Goal: Communication & Community: Share content

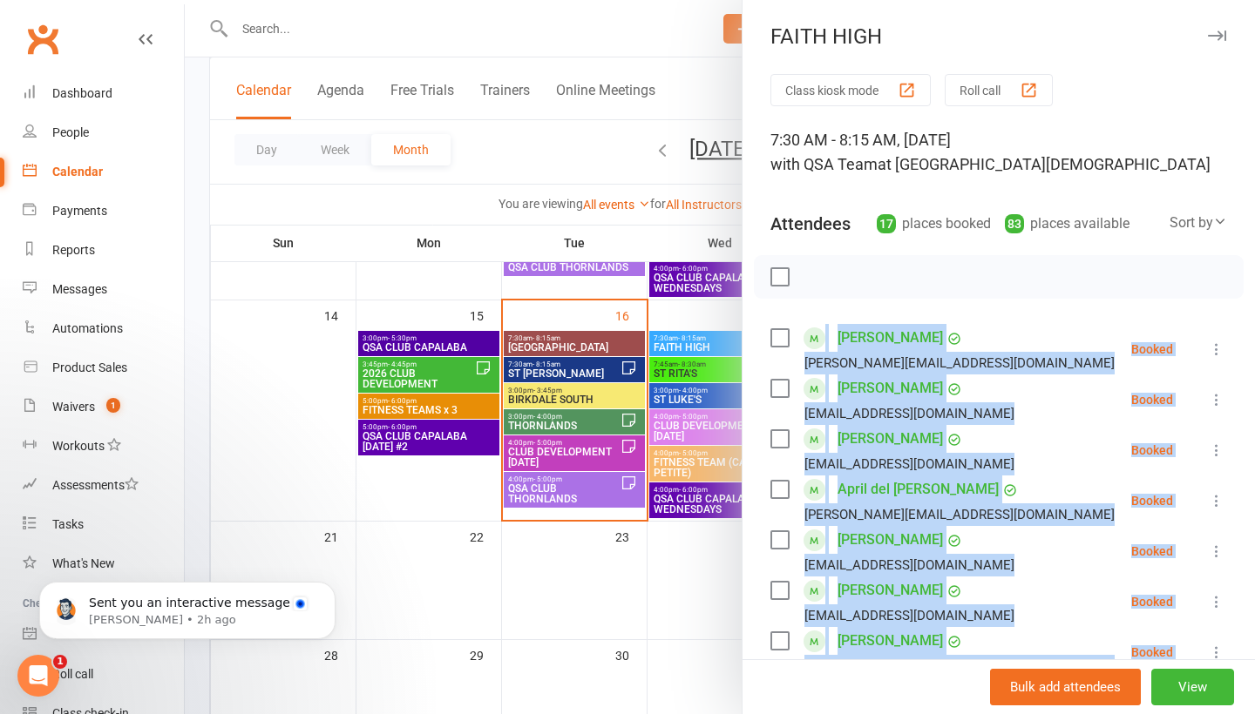
scroll to position [661, 0]
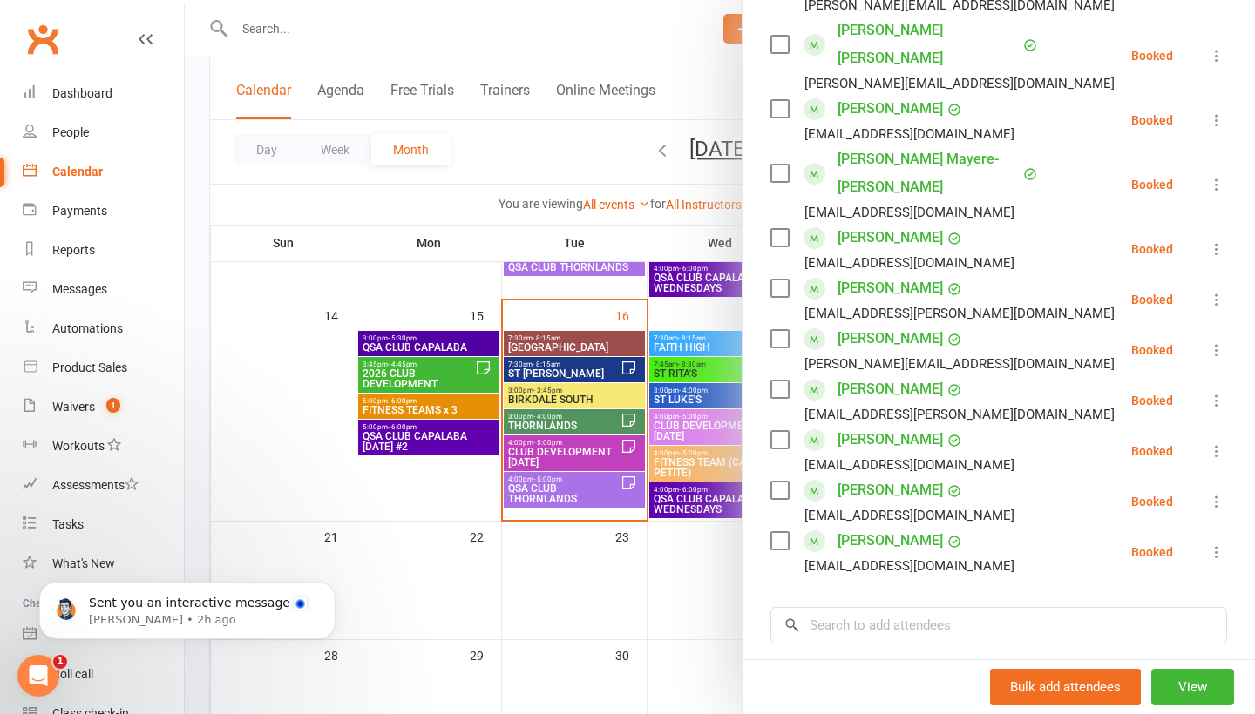
click at [314, 25] on div at bounding box center [720, 357] width 1070 height 714
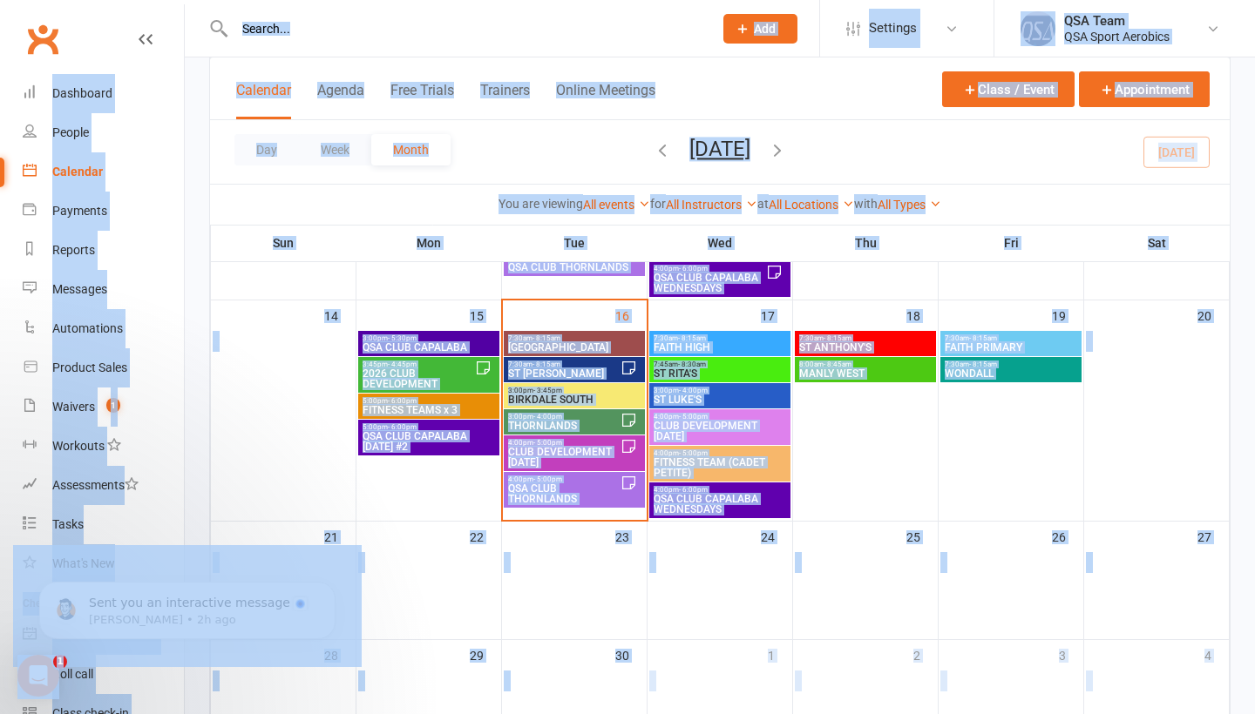
click at [295, 26] on input "text" at bounding box center [464, 29] width 471 height 24
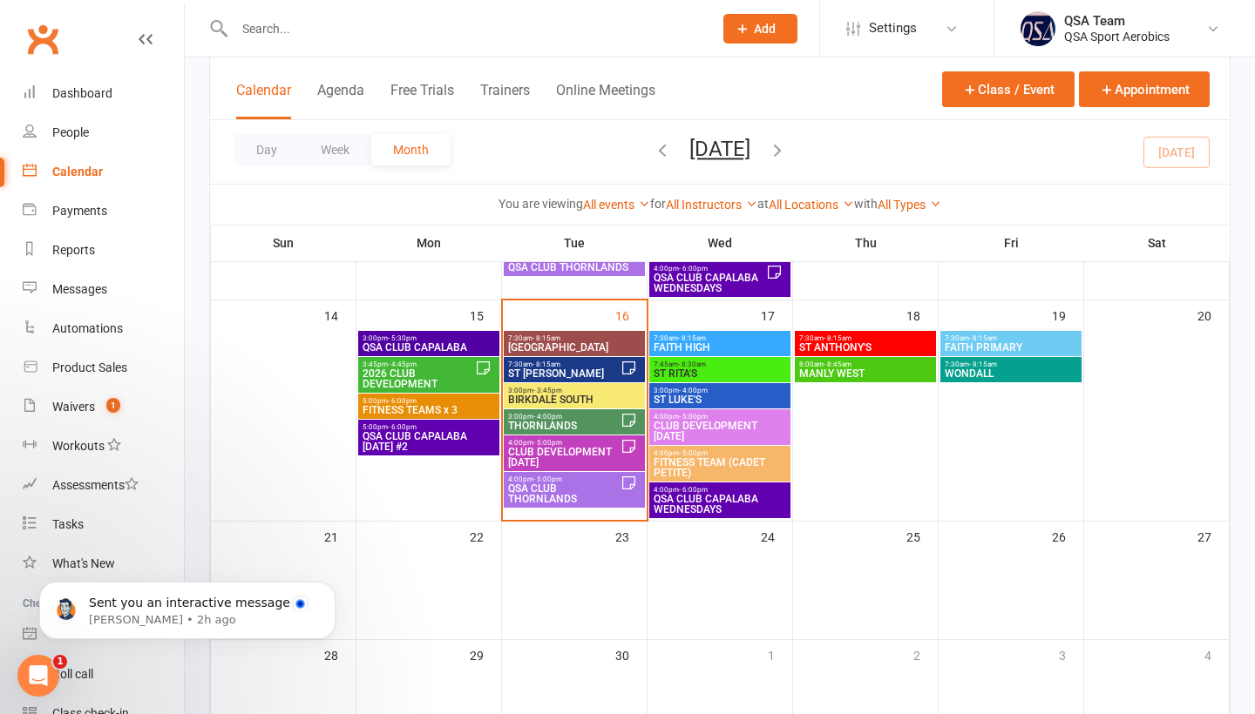
click at [295, 26] on input "text" at bounding box center [464, 29] width 471 height 24
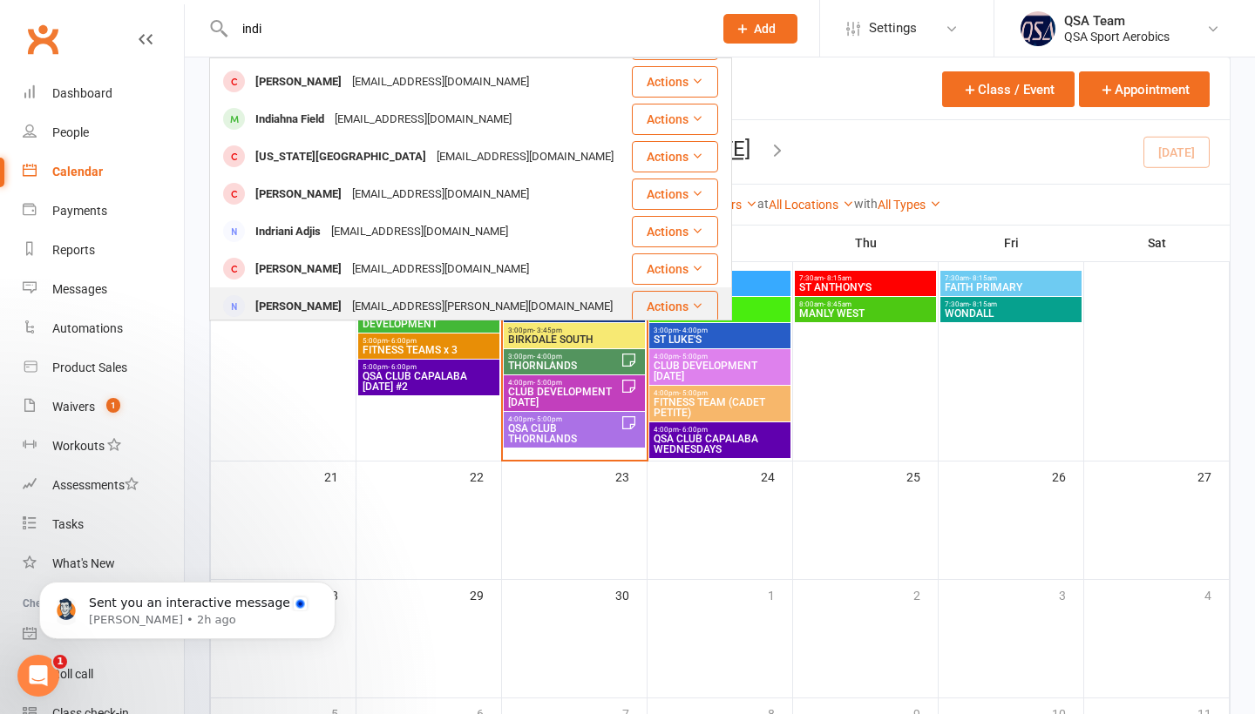
scroll to position [565, 0]
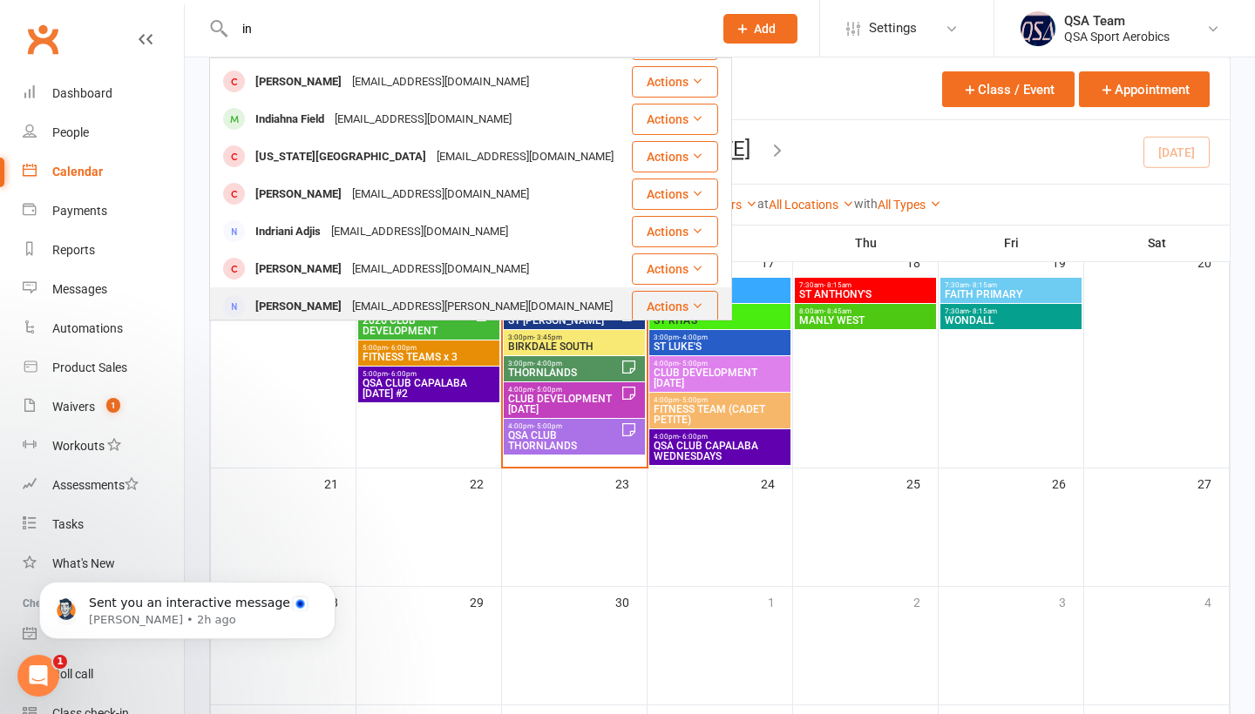
type input "i"
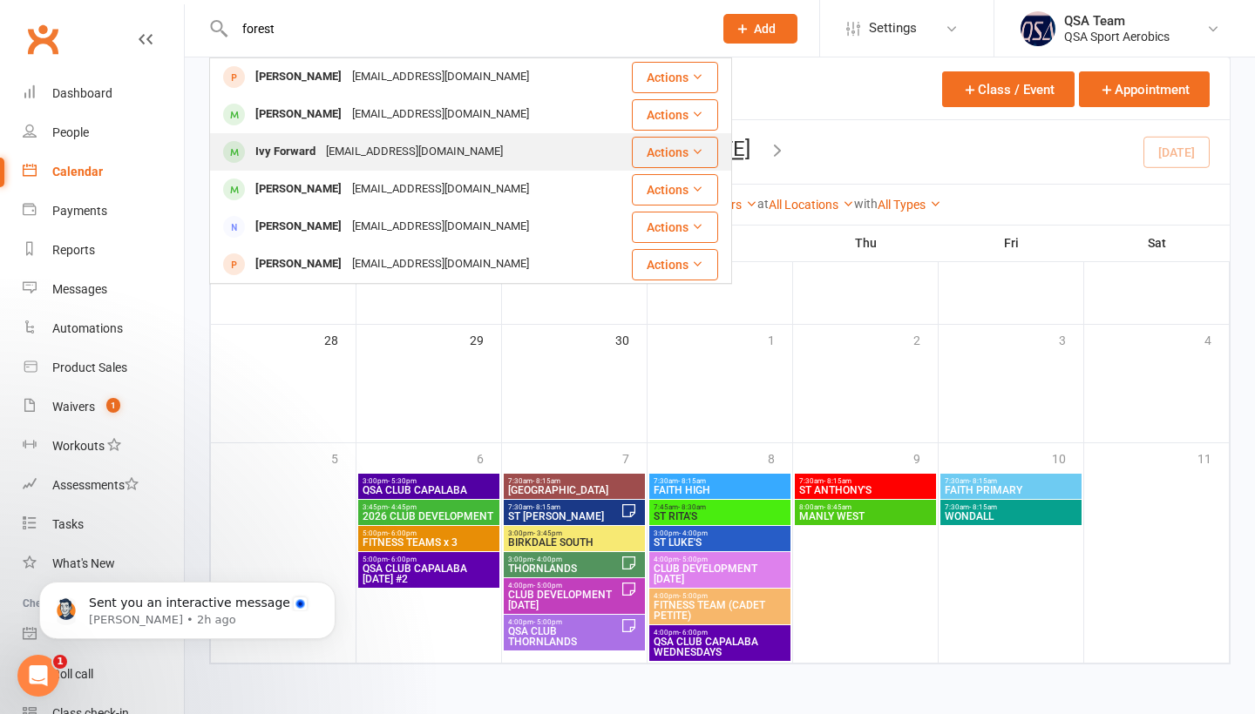
scroll to position [827, 0]
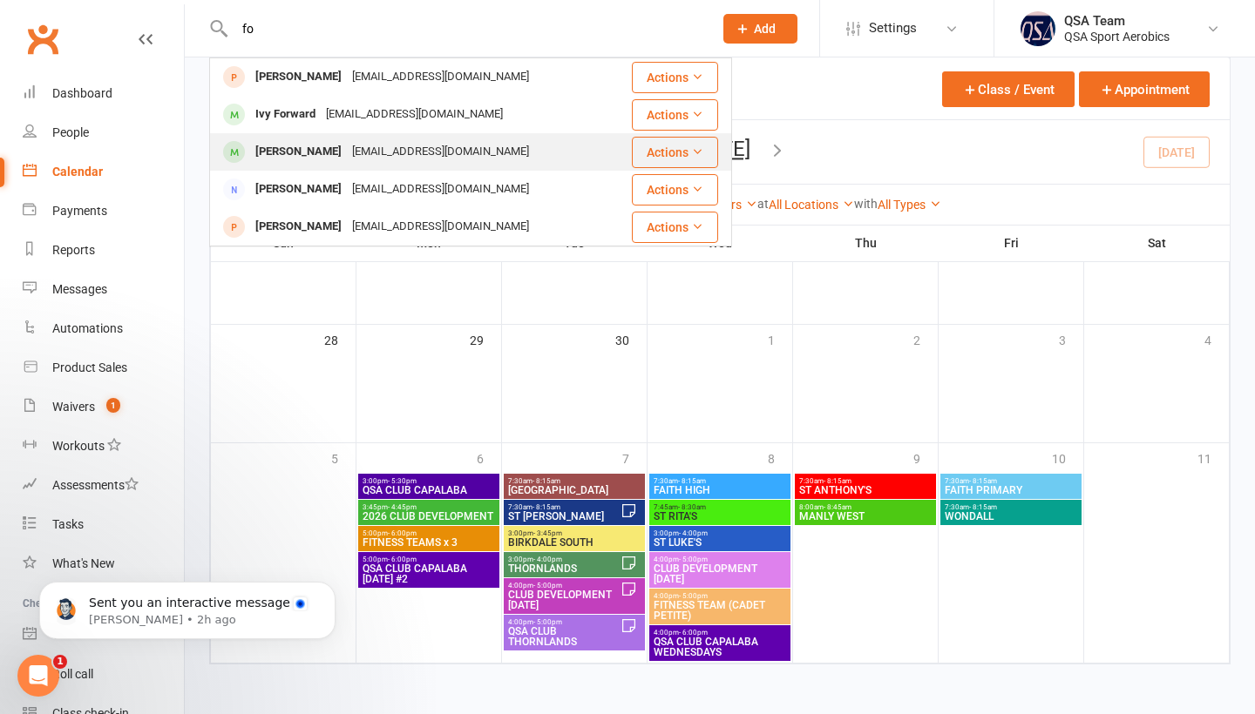
type input "f"
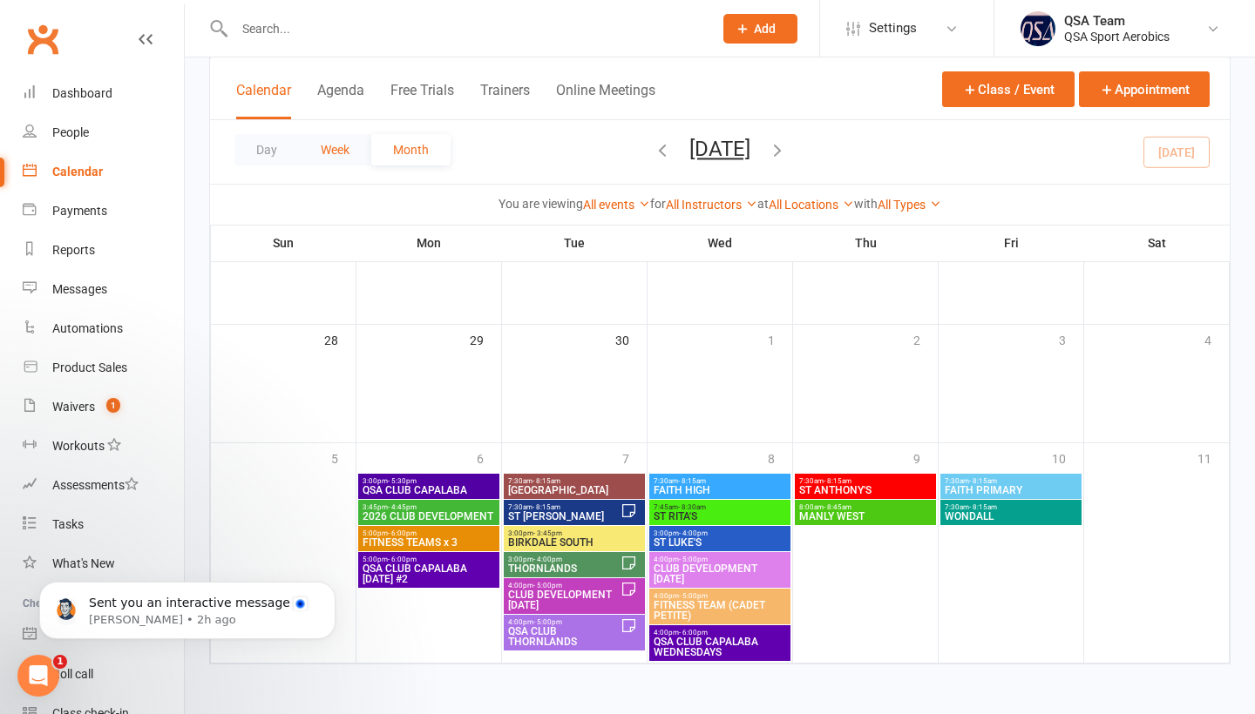
type input "i"
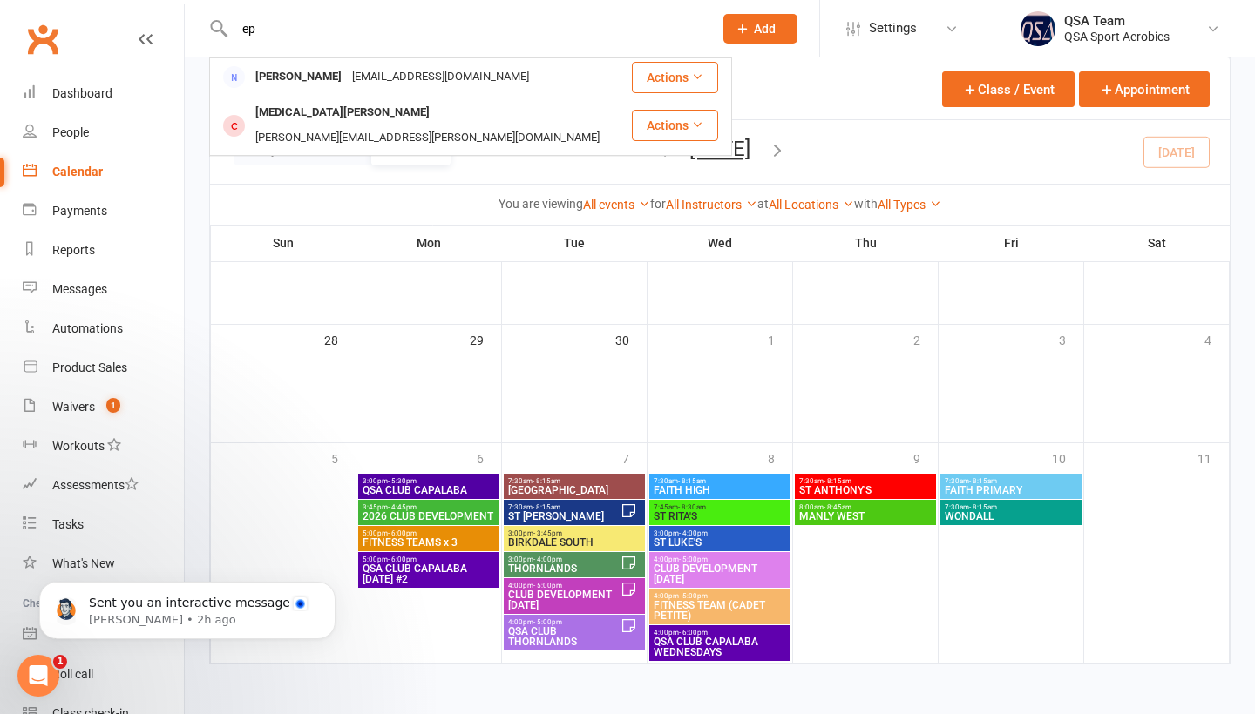
type input "e"
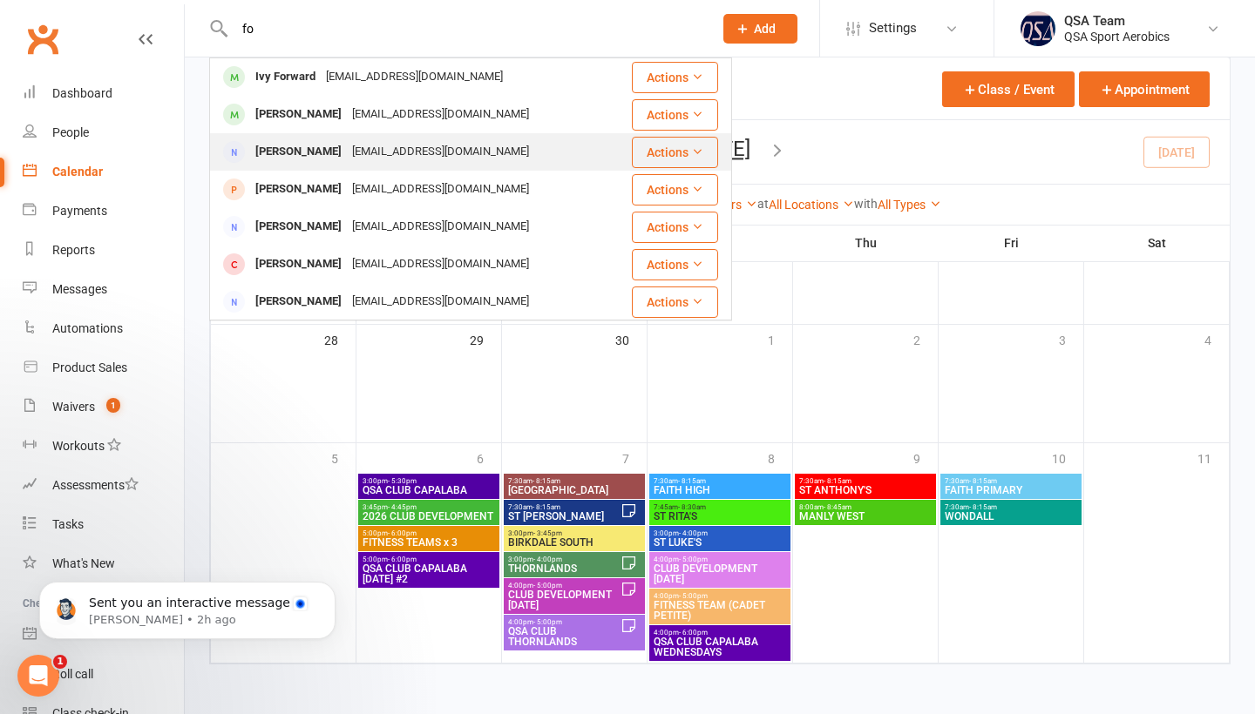
scroll to position [0, 0]
type input "f"
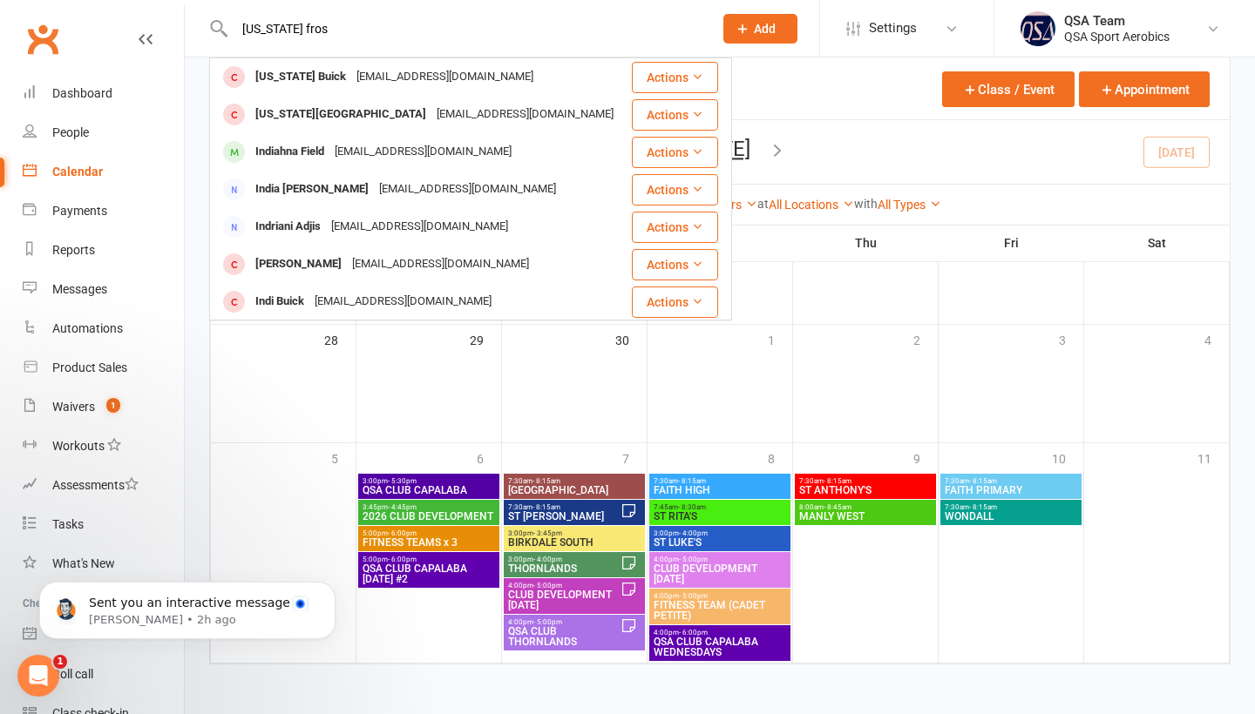
click at [312, 30] on input "[US_STATE] fros" at bounding box center [464, 29] width 471 height 24
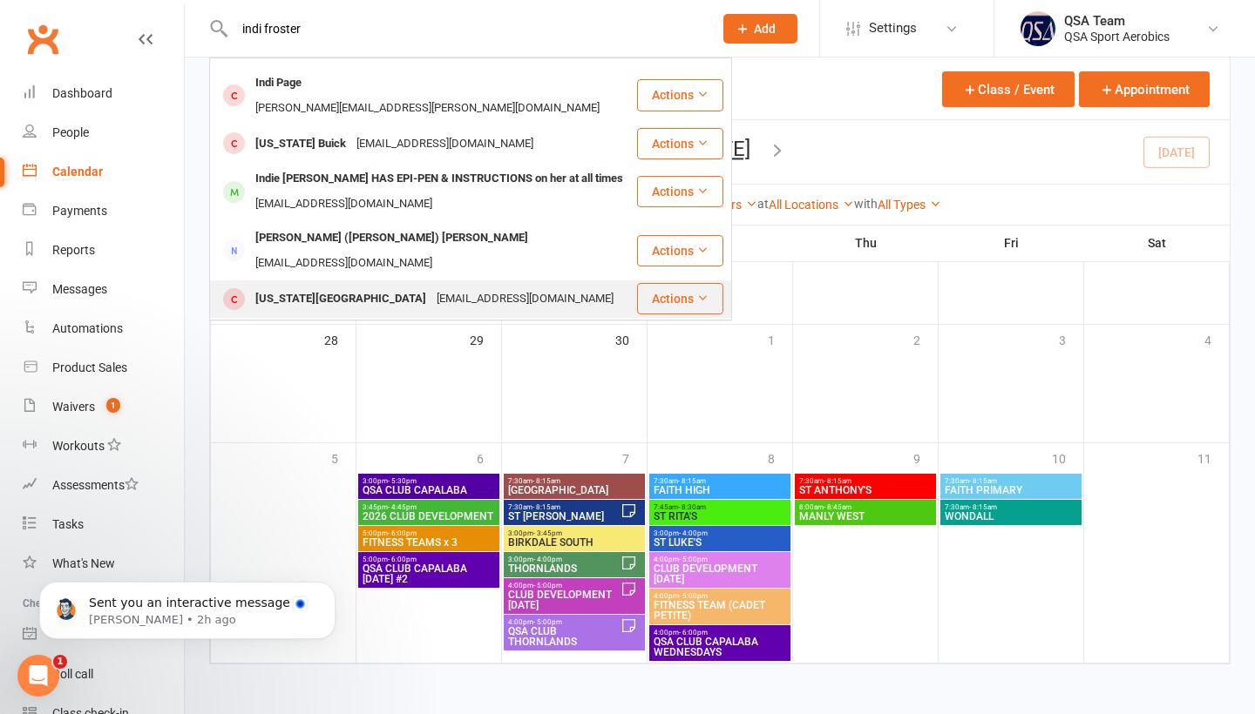
scroll to position [200, 0]
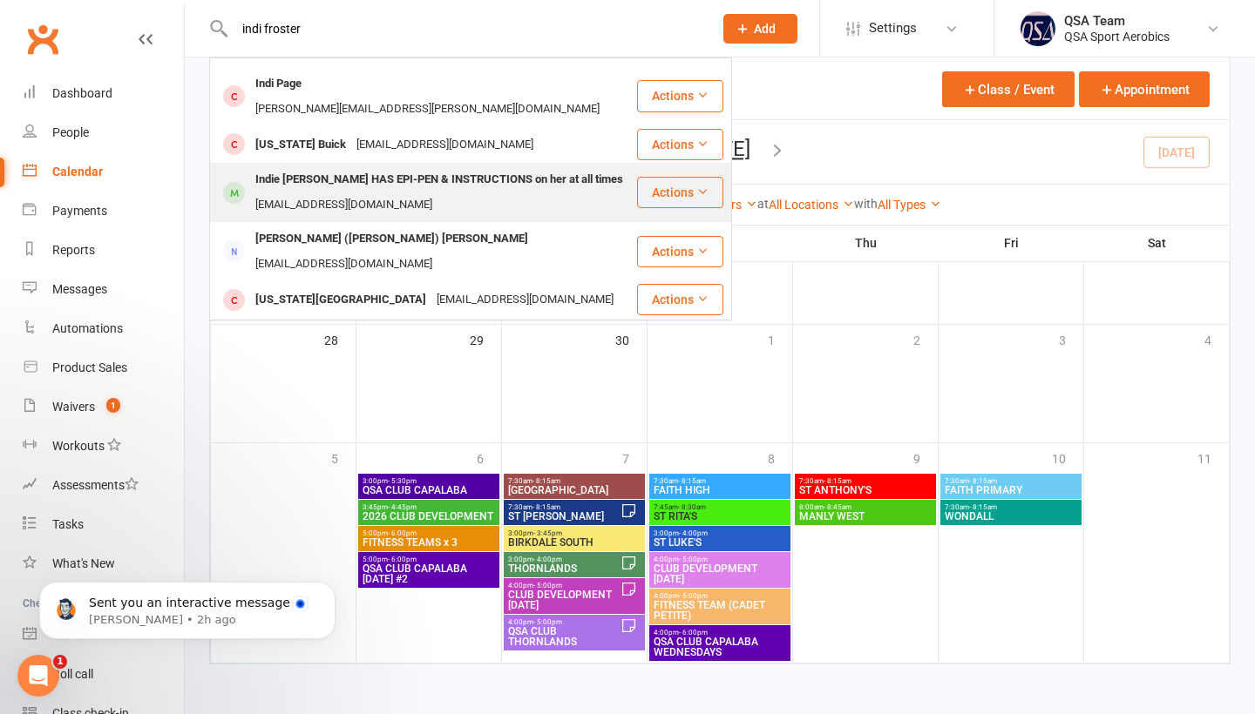
type input "indi froster"
click at [360, 193] on div "[EMAIL_ADDRESS][DOMAIN_NAME]" at bounding box center [343, 205] width 187 height 25
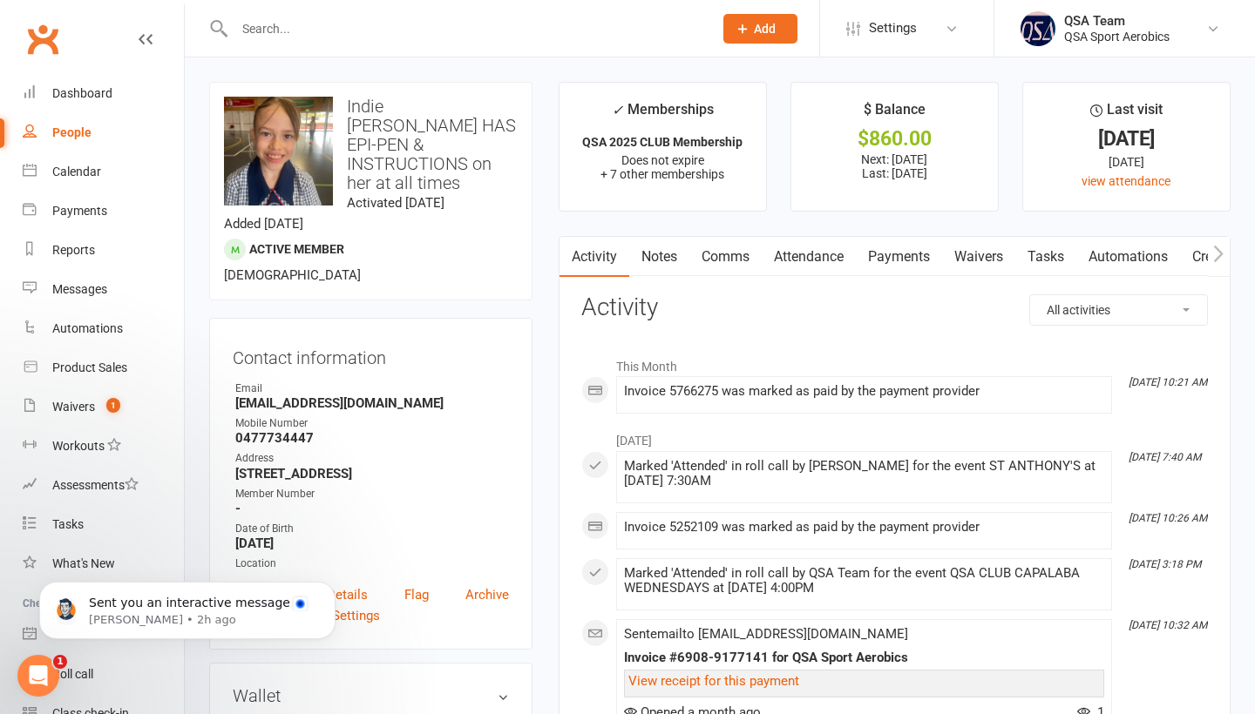
click at [904, 255] on link "Payments" at bounding box center [899, 257] width 86 height 40
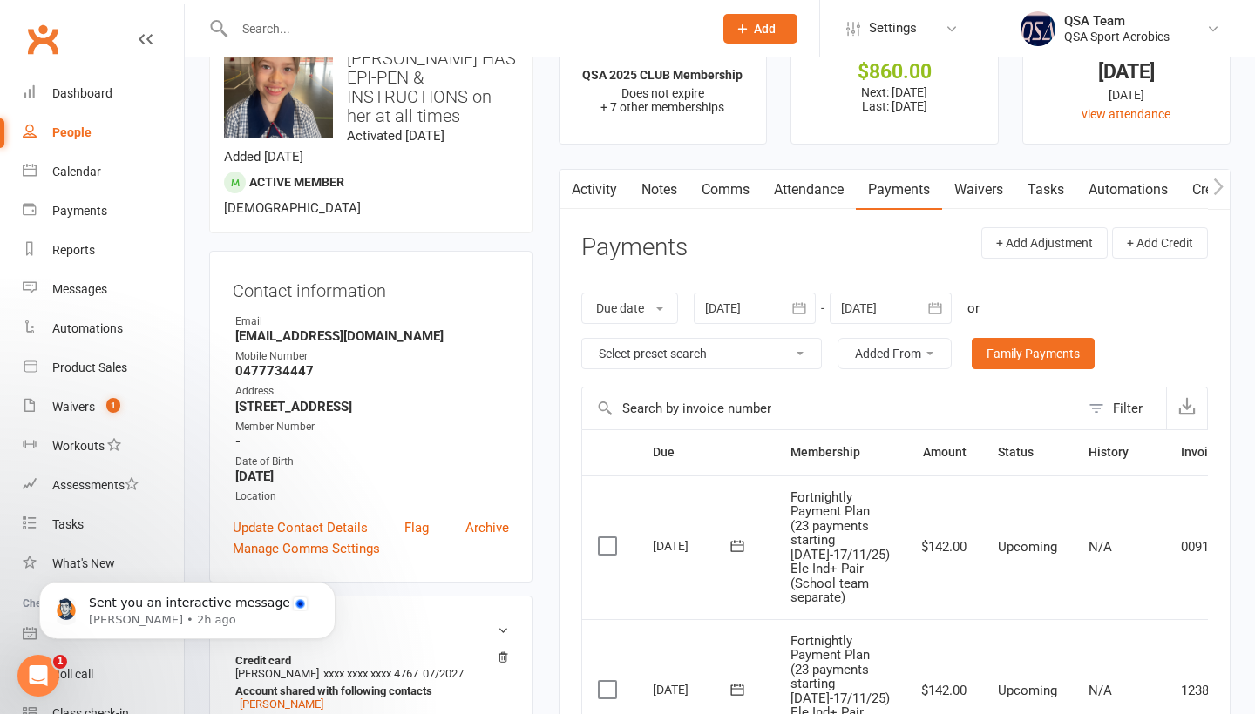
scroll to position [61, 0]
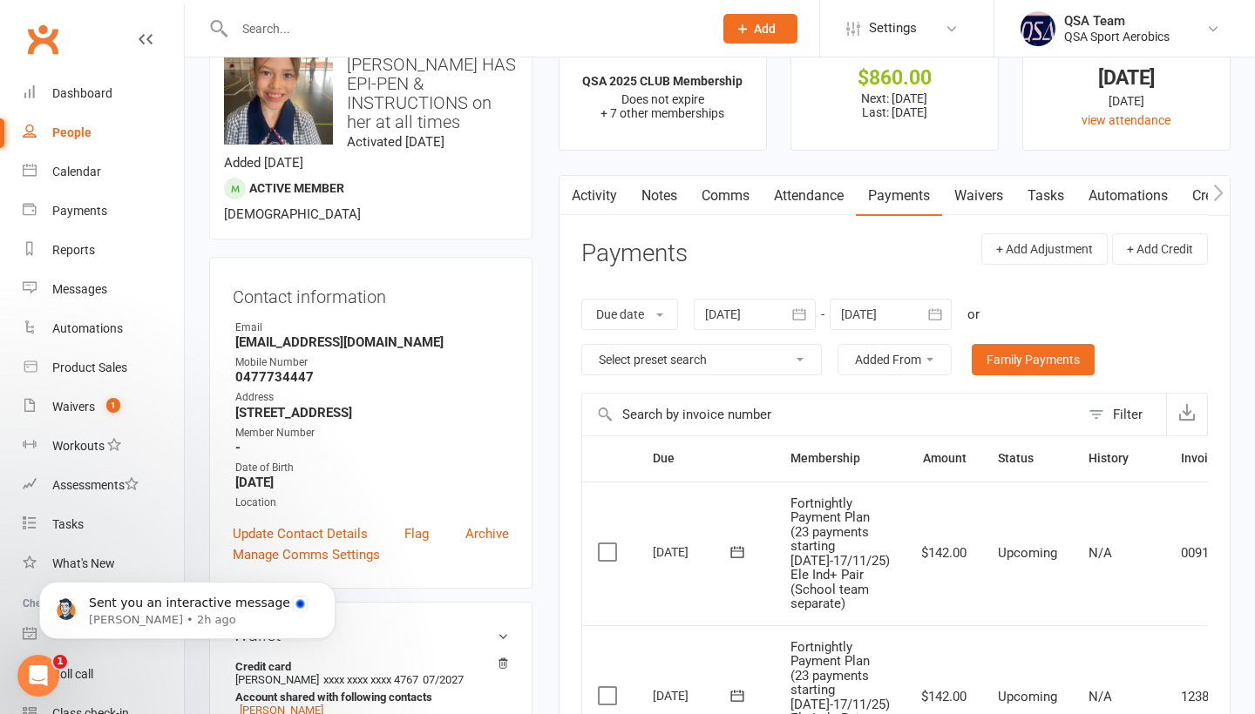
click at [799, 321] on button "button" at bounding box center [799, 314] width 31 height 31
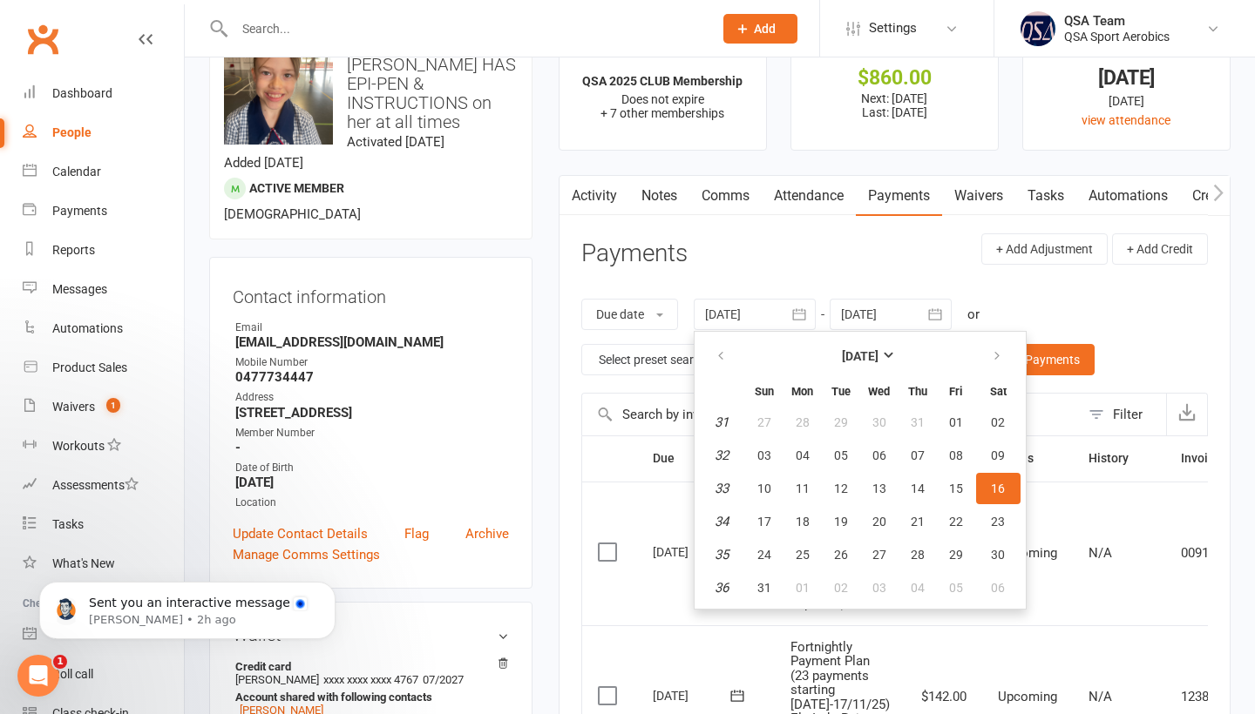
click at [935, 299] on button "button" at bounding box center [935, 314] width 31 height 31
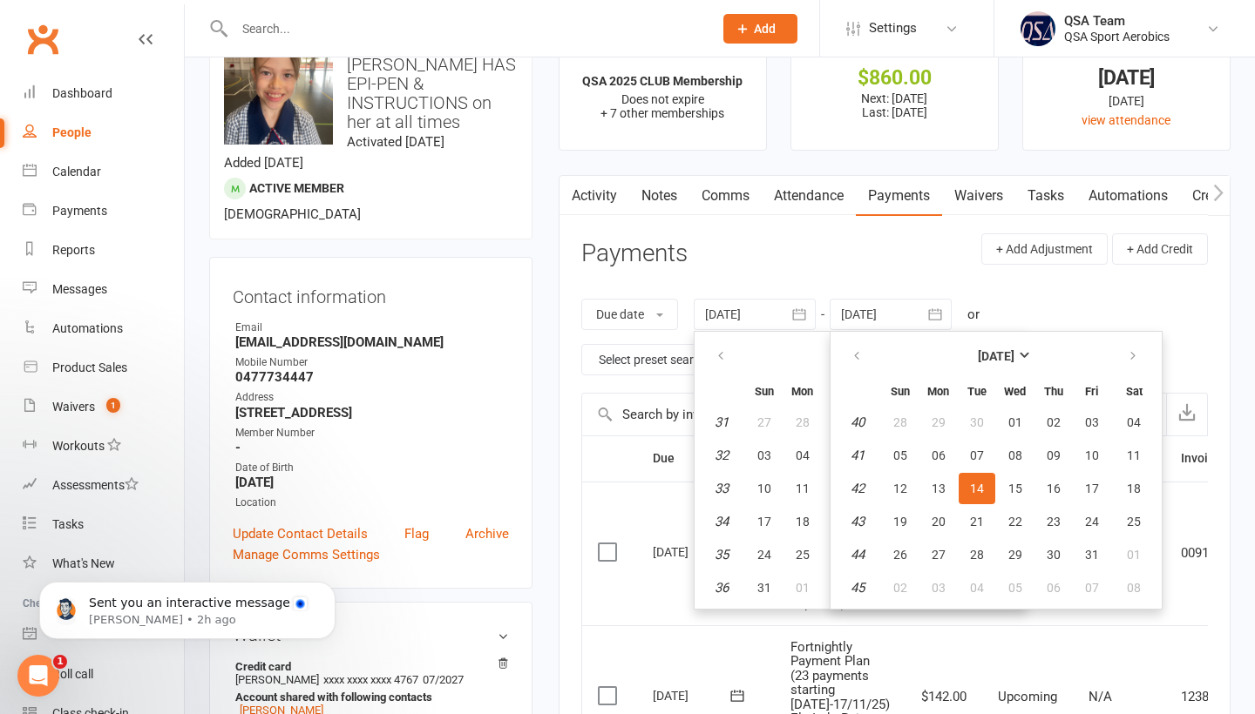
click at [936, 315] on icon "button" at bounding box center [934, 314] width 17 height 17
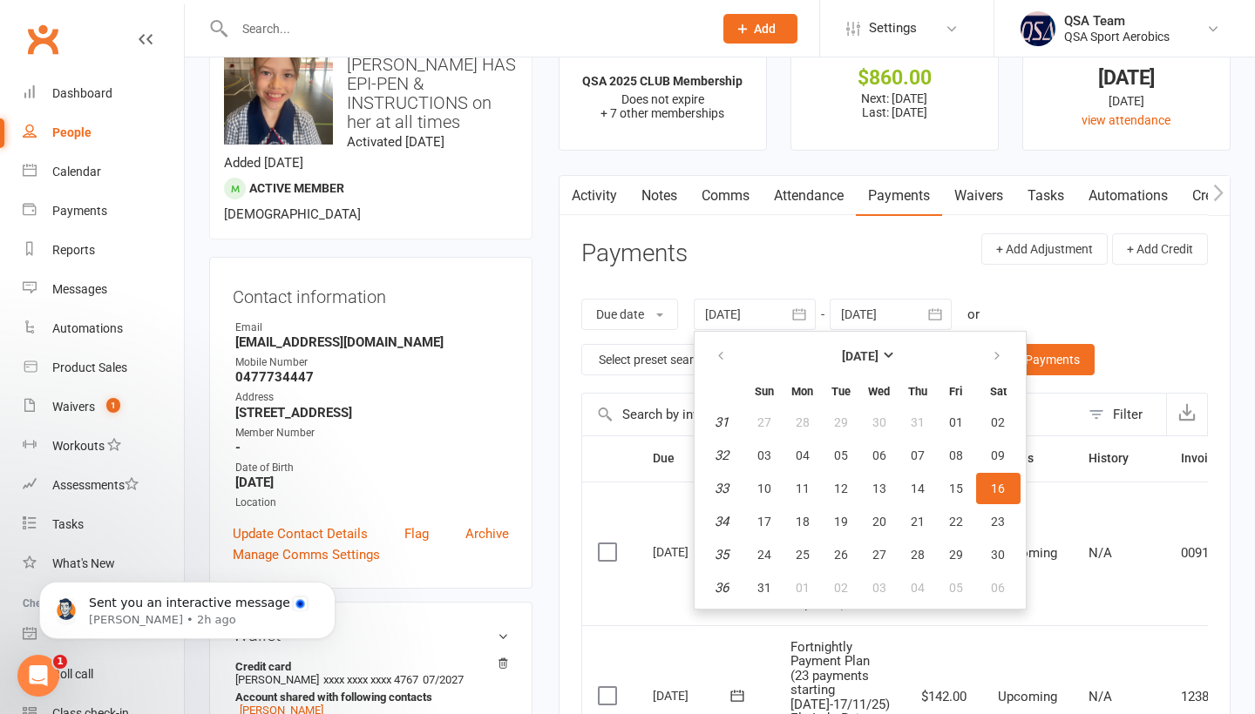
click at [936, 315] on icon "button" at bounding box center [934, 314] width 17 height 17
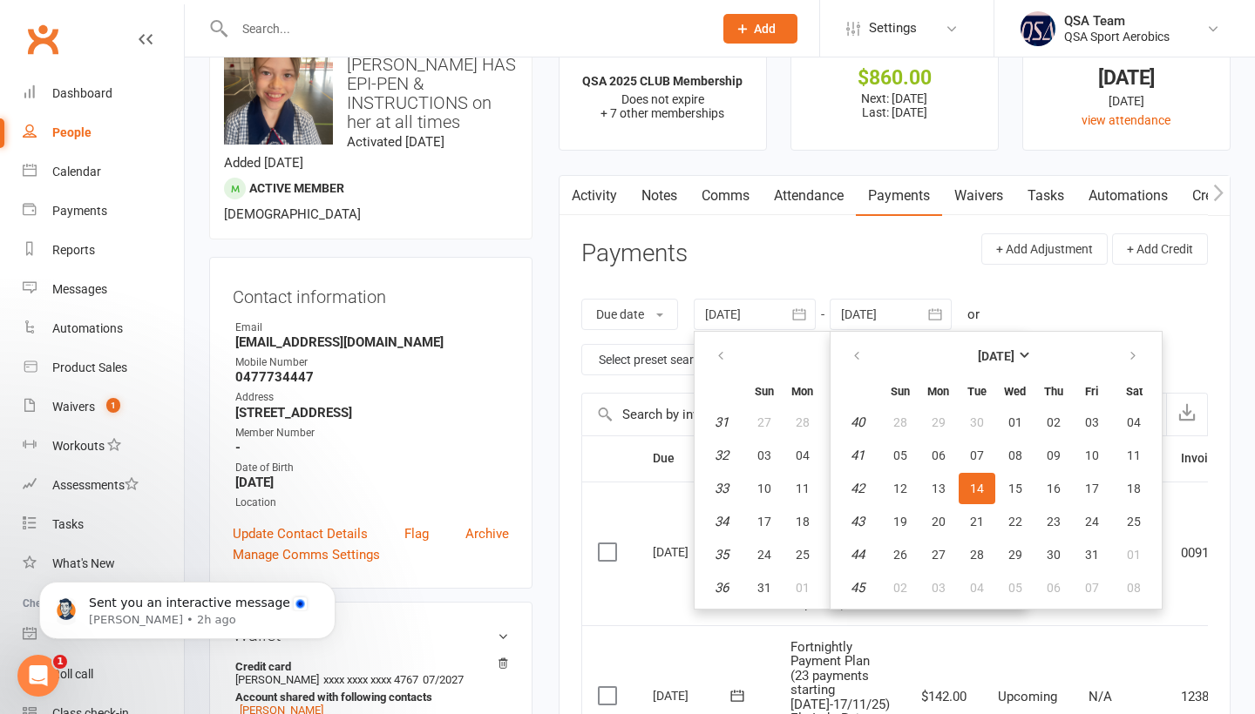
click at [1046, 298] on div "Due date Due date Date paid Date failed Date settled [DATE] [DATE] Sun Mon Tue …" at bounding box center [894, 337] width 626 height 112
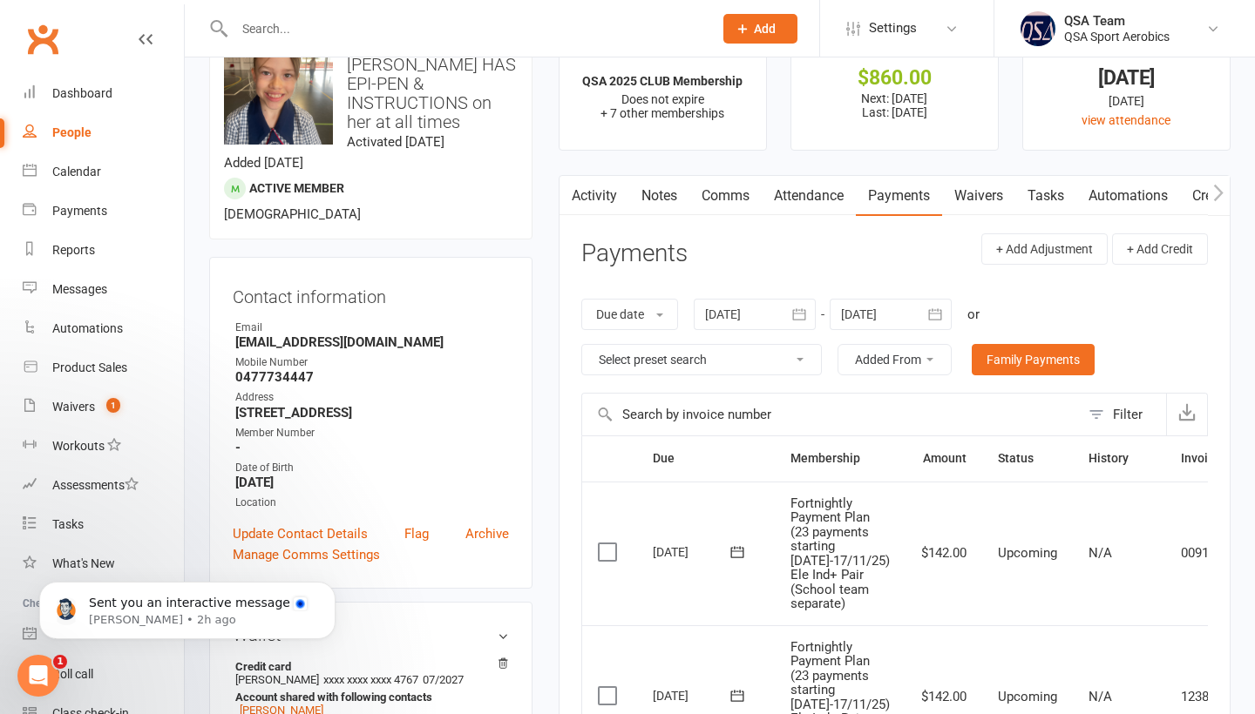
click at [932, 310] on icon "button" at bounding box center [935, 313] width 13 height 11
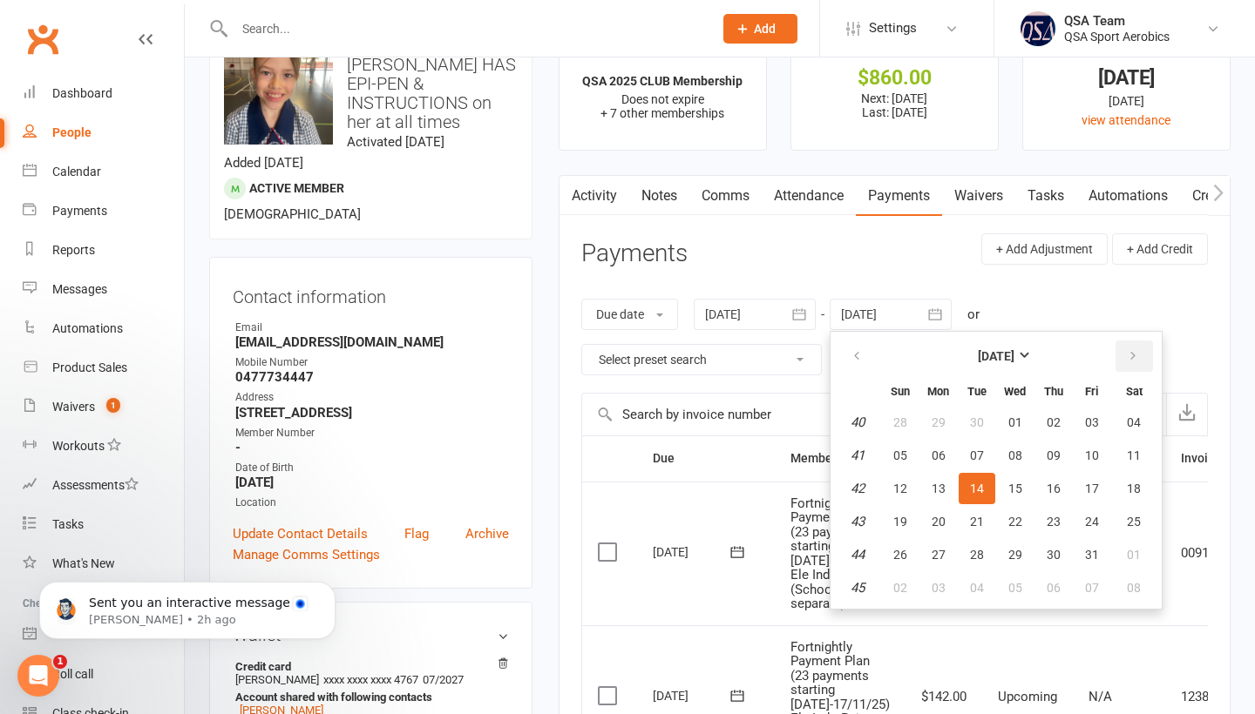
click at [1127, 355] on button "button" at bounding box center [1133, 356] width 37 height 31
click at [1127, 355] on icon "button" at bounding box center [1133, 356] width 12 height 14
click at [1084, 419] on button "05" at bounding box center [1091, 422] width 37 height 31
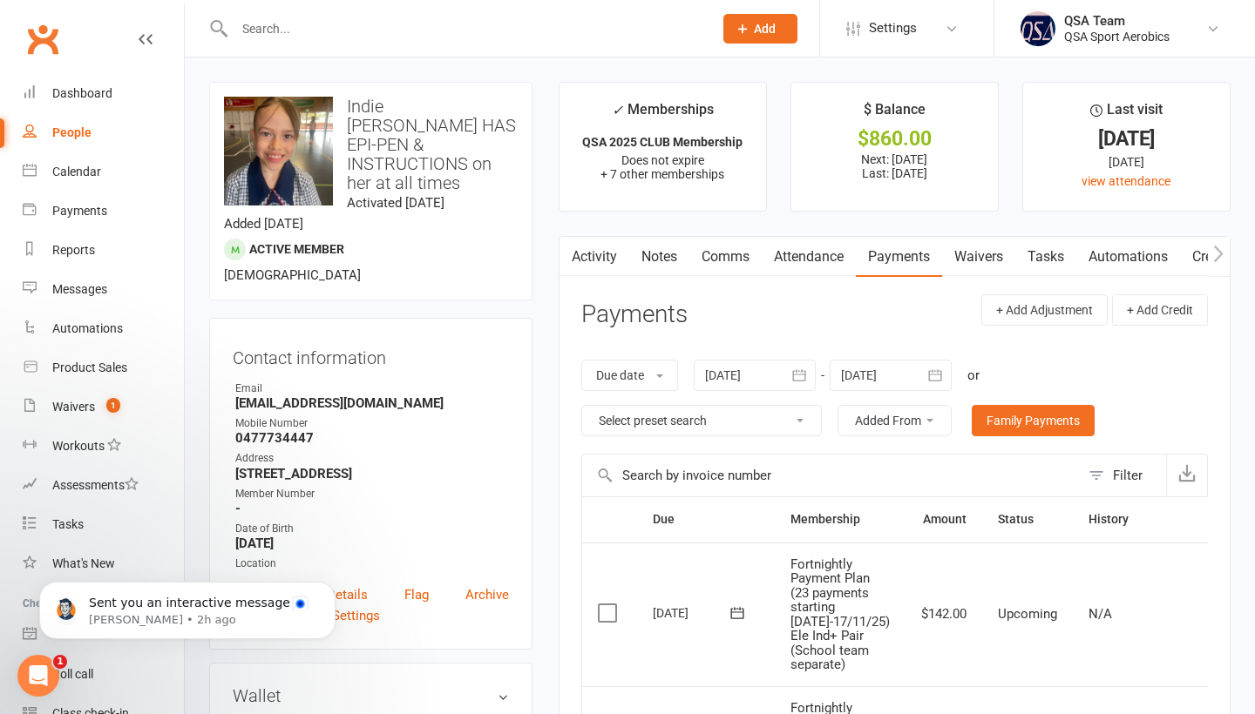
scroll to position [0, 0]
click at [944, 367] on icon "button" at bounding box center [934, 375] width 17 height 17
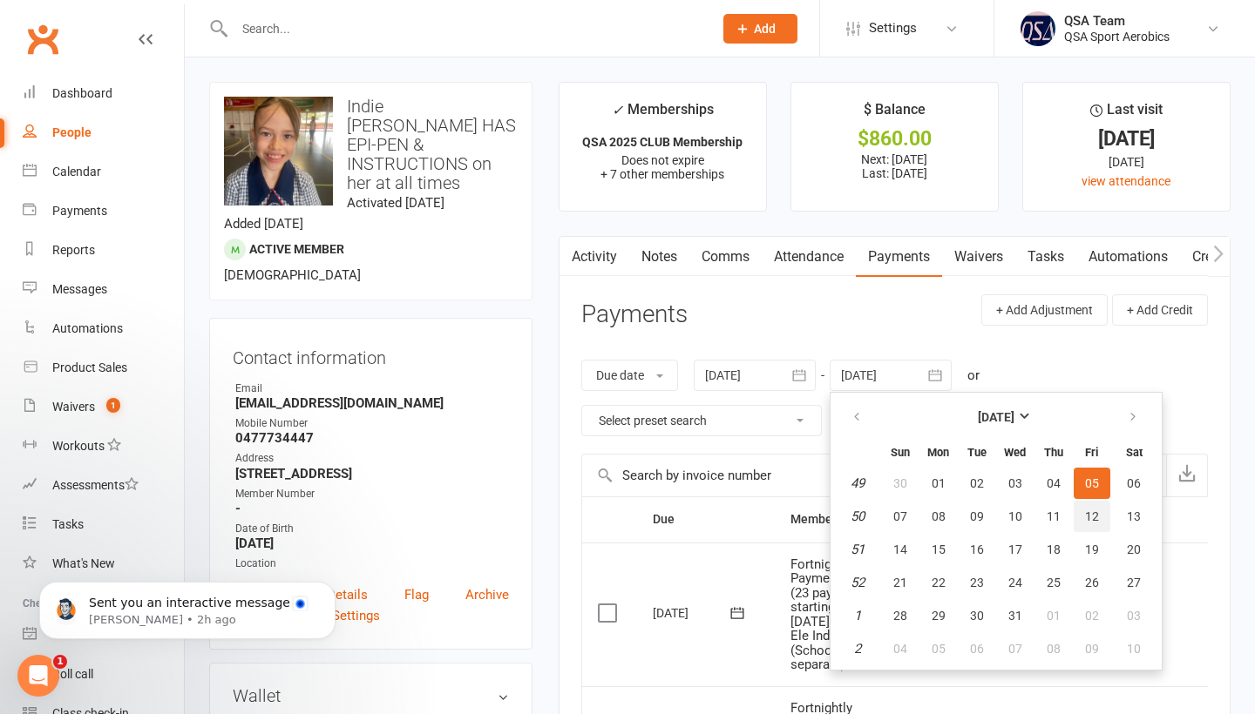
click at [1091, 529] on button "12" at bounding box center [1091, 516] width 37 height 31
type input "[DATE]"
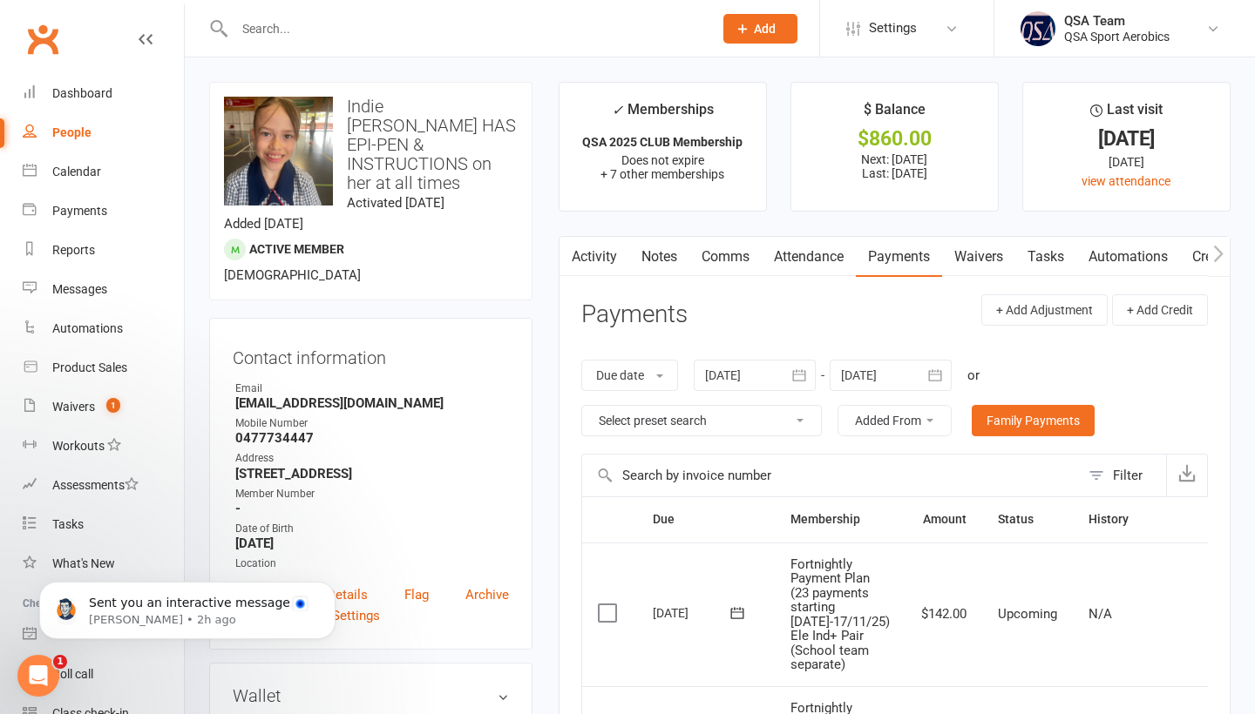
click at [795, 376] on icon "button" at bounding box center [798, 375] width 17 height 17
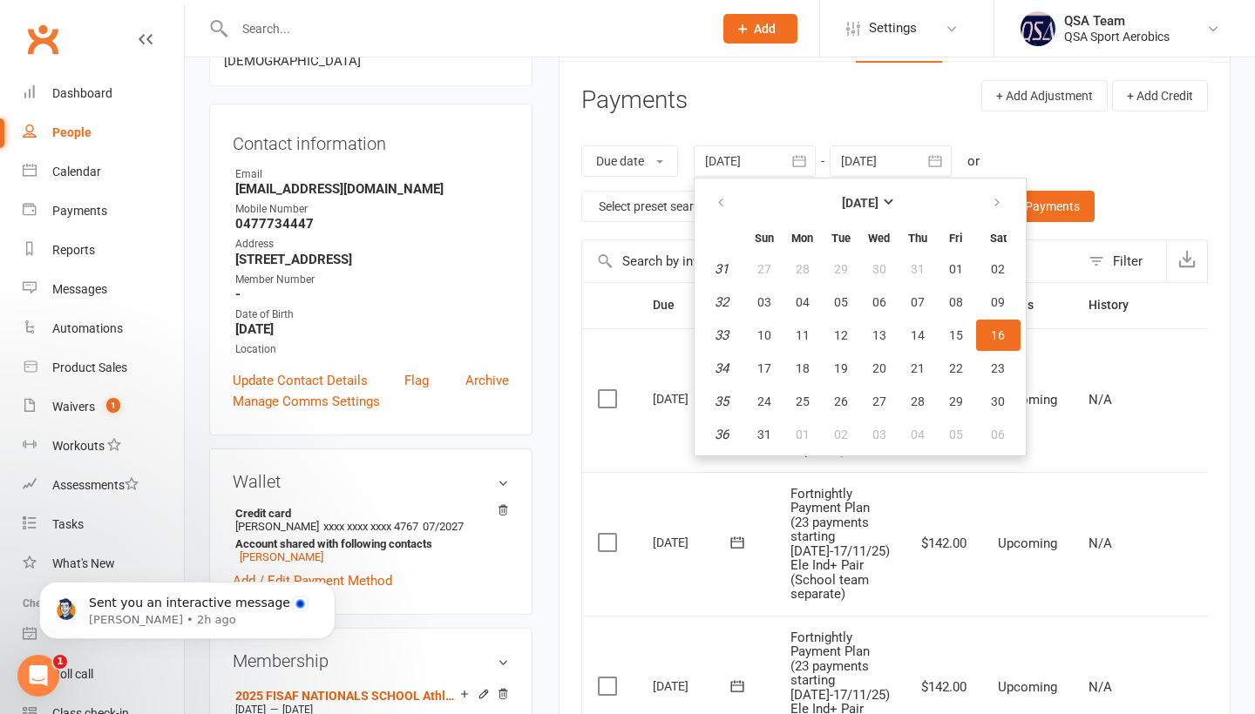
scroll to position [0, 1]
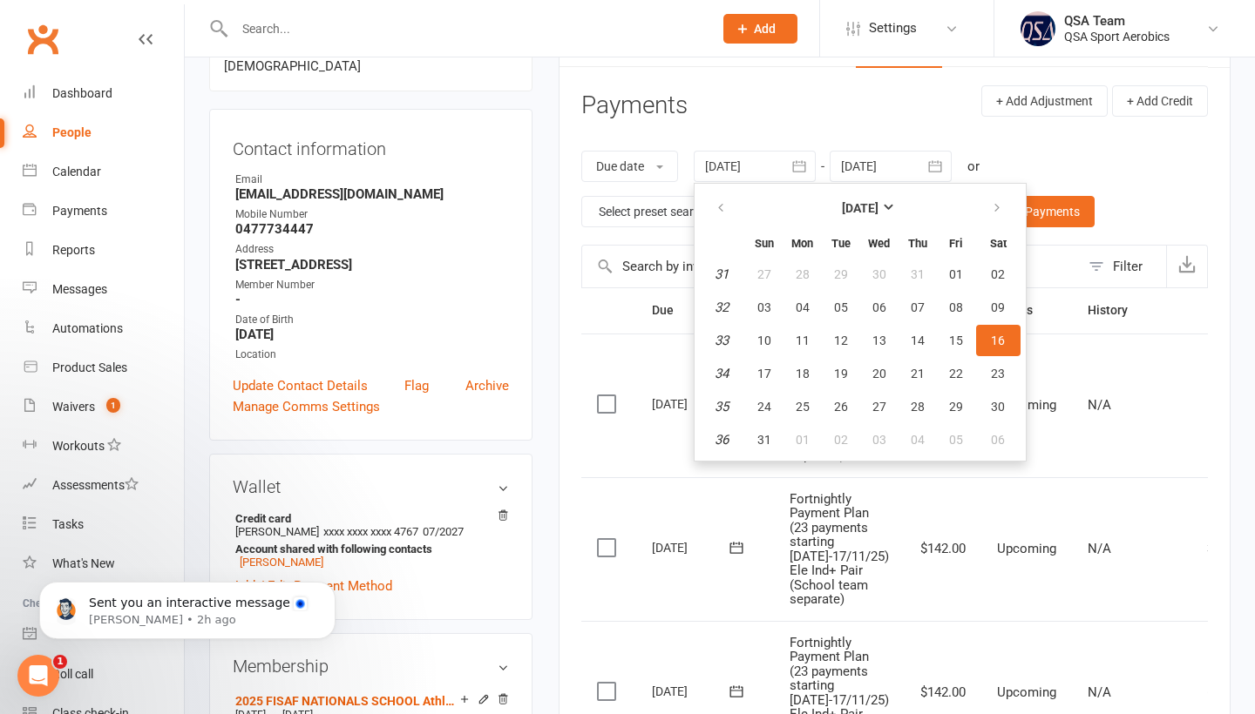
click at [671, 570] on td "[DATE]" at bounding box center [705, 549] width 138 height 144
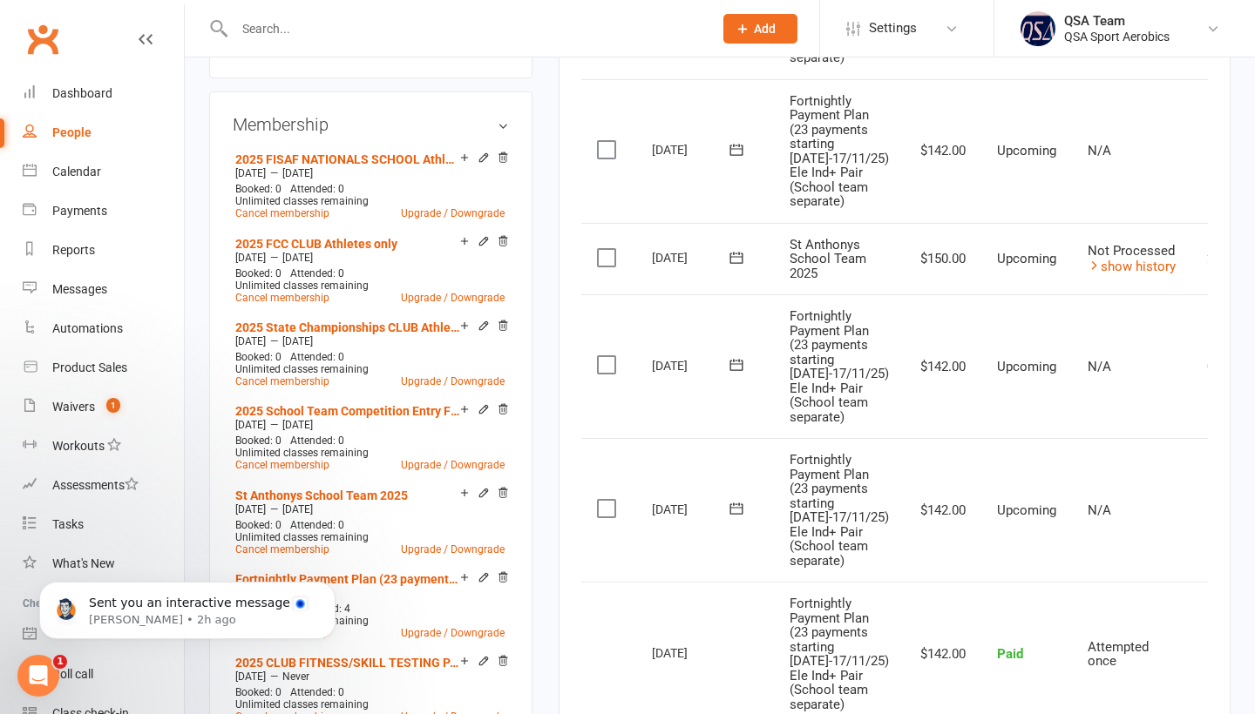
scroll to position [762, 0]
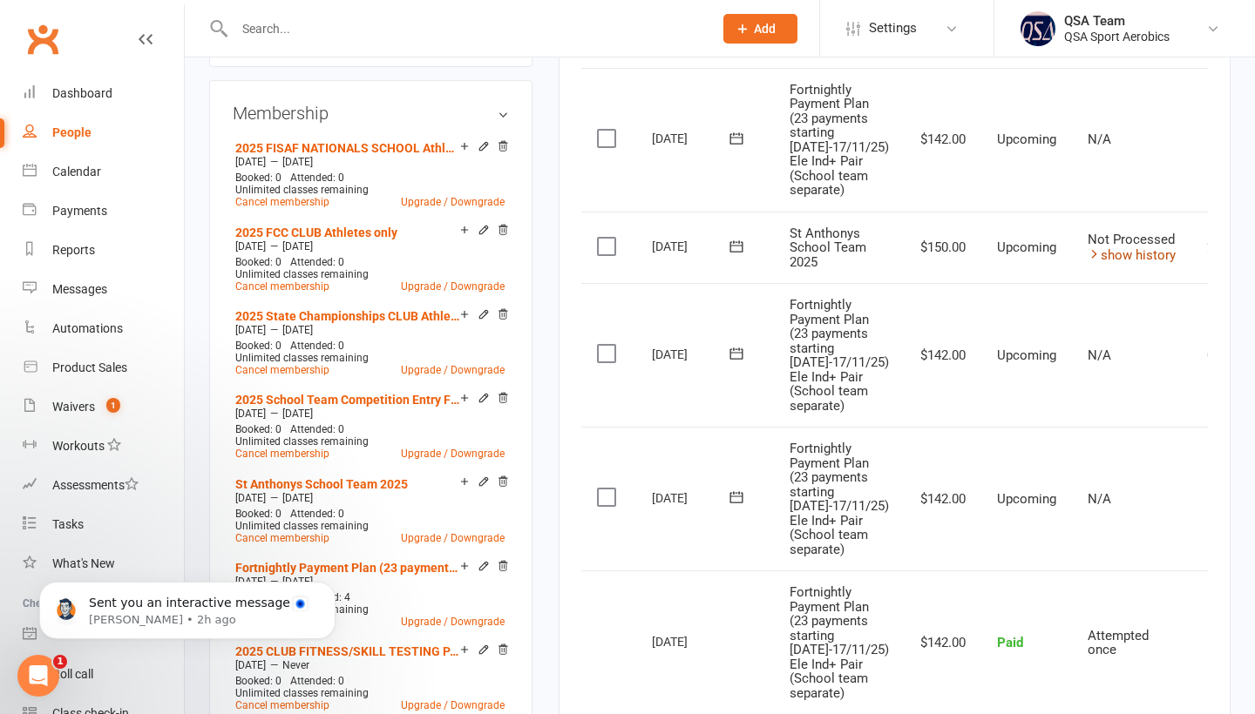
click at [1139, 263] on link "show history" at bounding box center [1131, 255] width 88 height 16
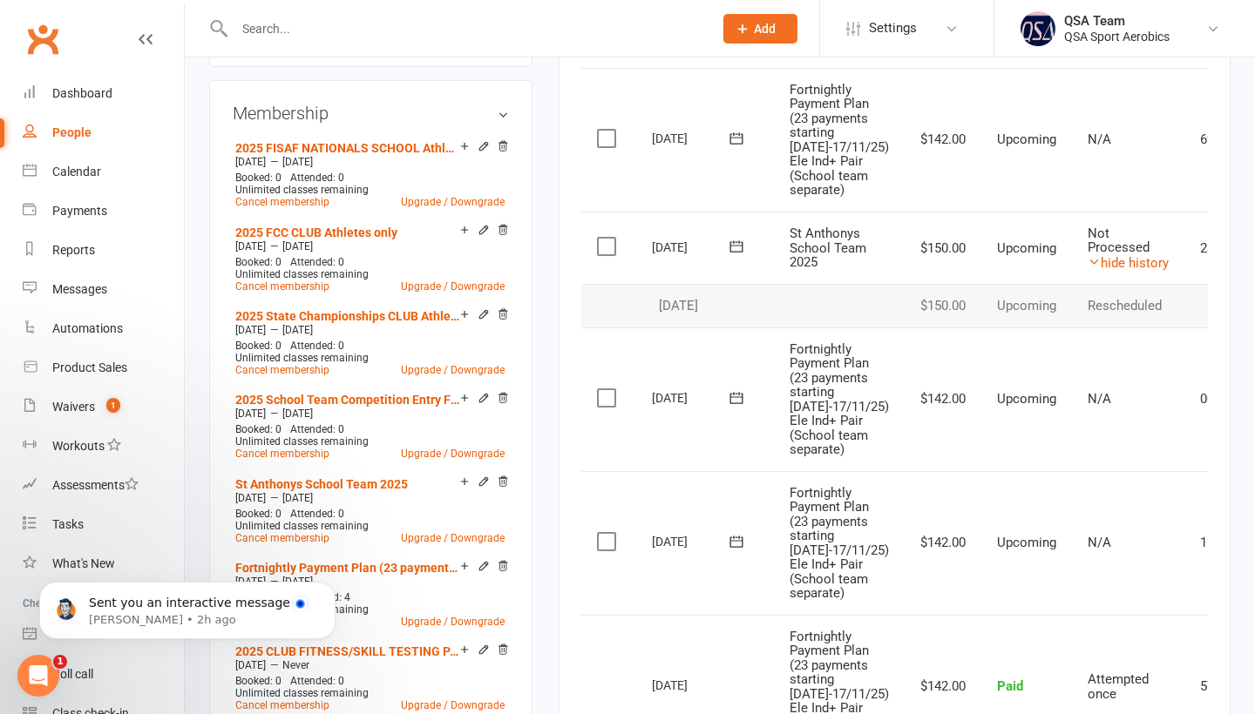
click at [1126, 471] on td "N/A" at bounding box center [1128, 400] width 112 height 144
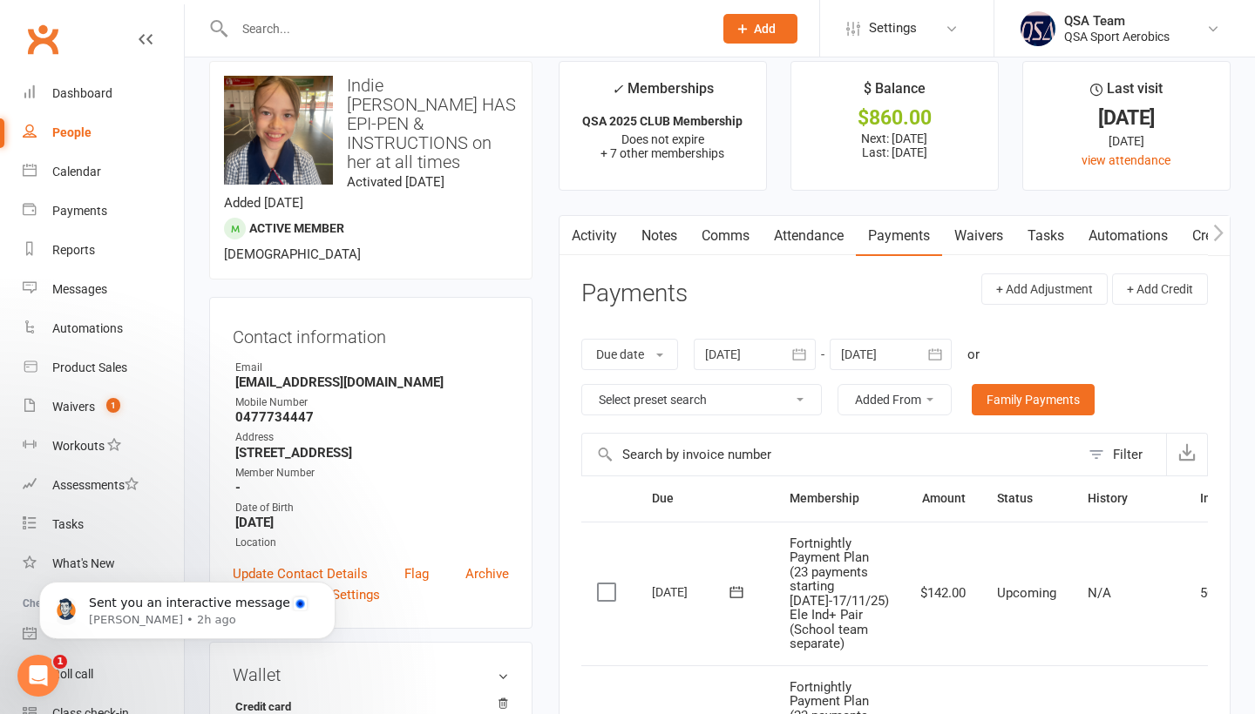
scroll to position [22, 0]
click at [1189, 448] on icon "button" at bounding box center [1186, 451] width 17 height 17
click at [728, 233] on link "Comms" at bounding box center [725, 235] width 72 height 40
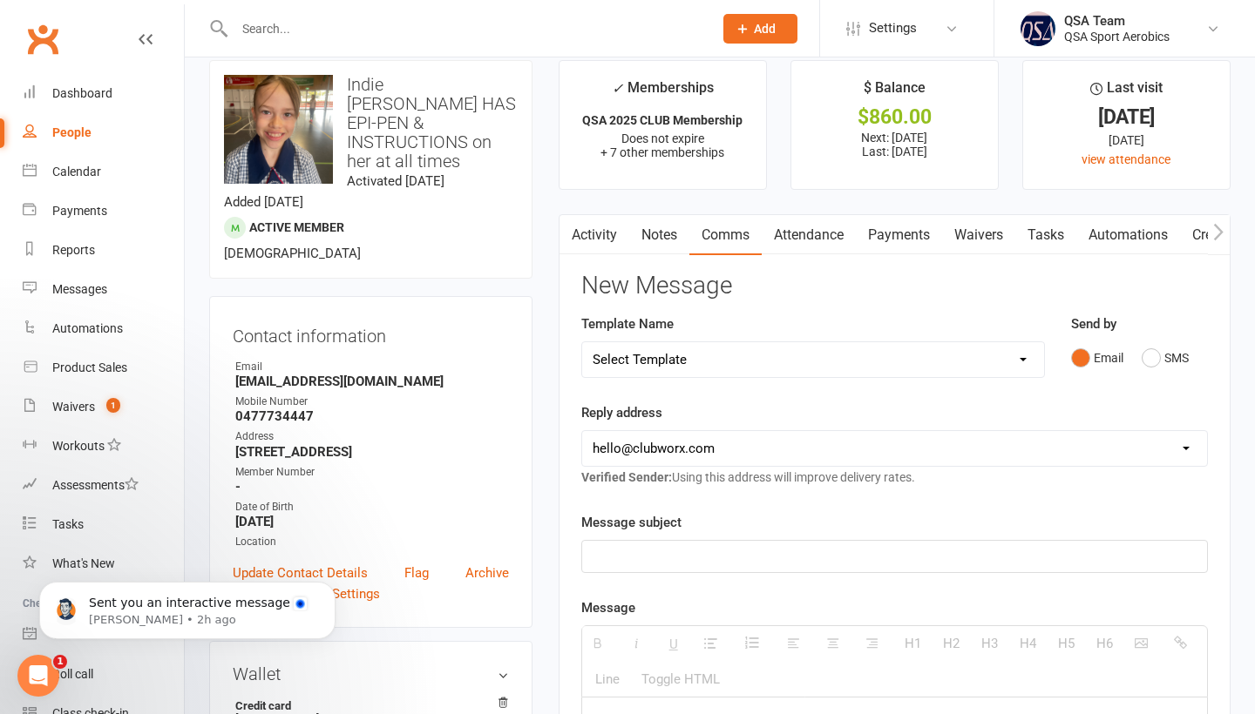
select select "1"
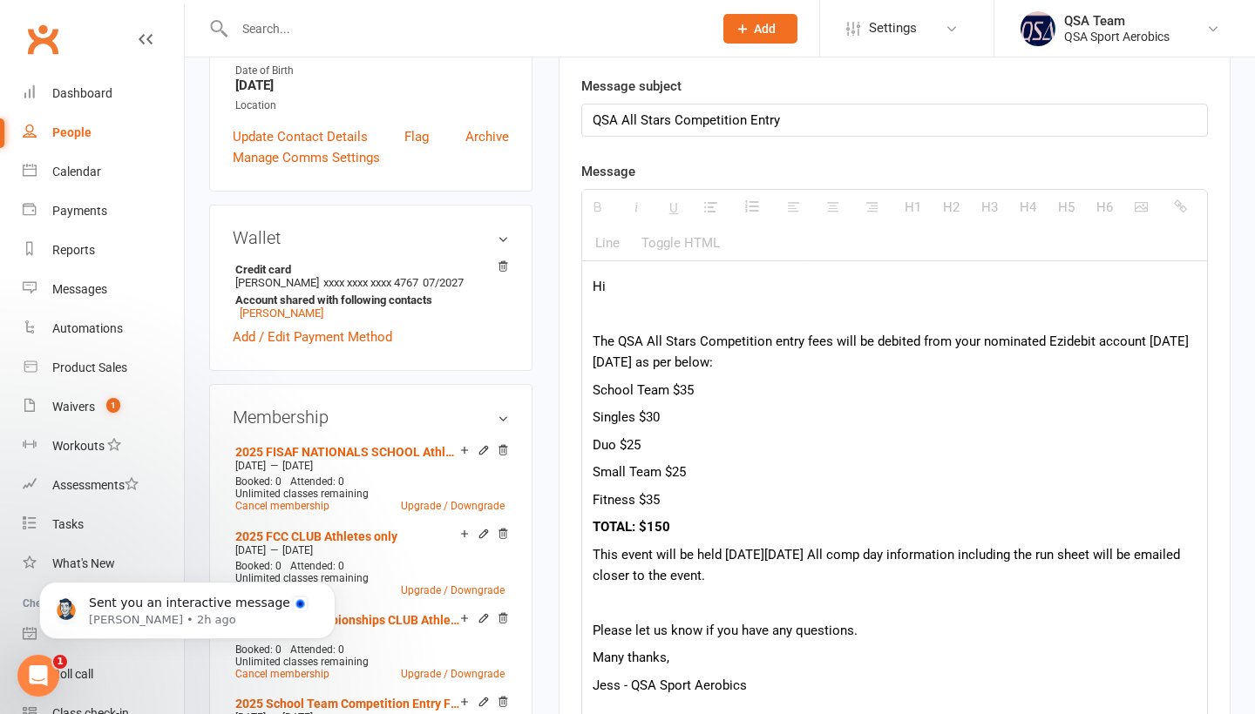
scroll to position [538, 0]
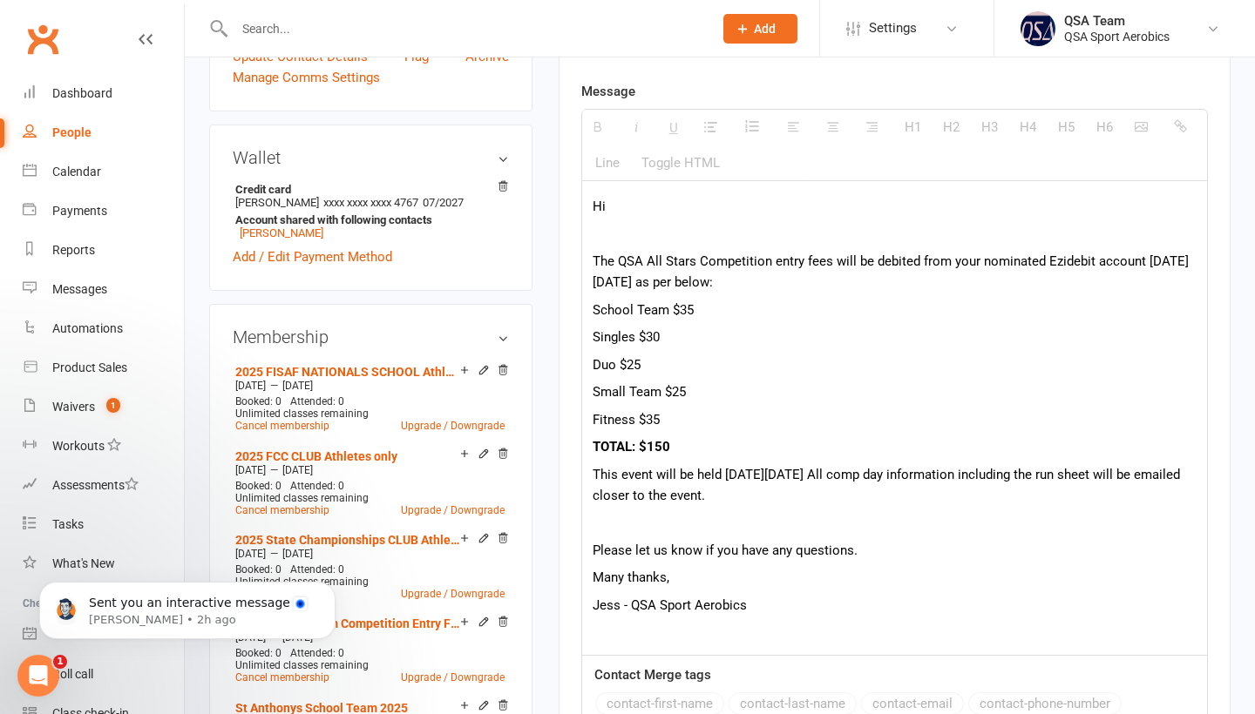
click at [693, 315] on p "School Team $35" at bounding box center [894, 310] width 604 height 21
drag, startPoint x: 710, startPoint y: 317, endPoint x: 574, endPoint y: 315, distance: 135.9
click at [572, 313] on div "Activity Notes Comms Attendance Payments Waivers Tasks Automations Credit balan…" at bounding box center [895, 350] width 672 height 1304
click at [666, 344] on p "Singles $30" at bounding box center [894, 337] width 604 height 21
click at [666, 373] on p "Duo $25" at bounding box center [894, 365] width 604 height 21
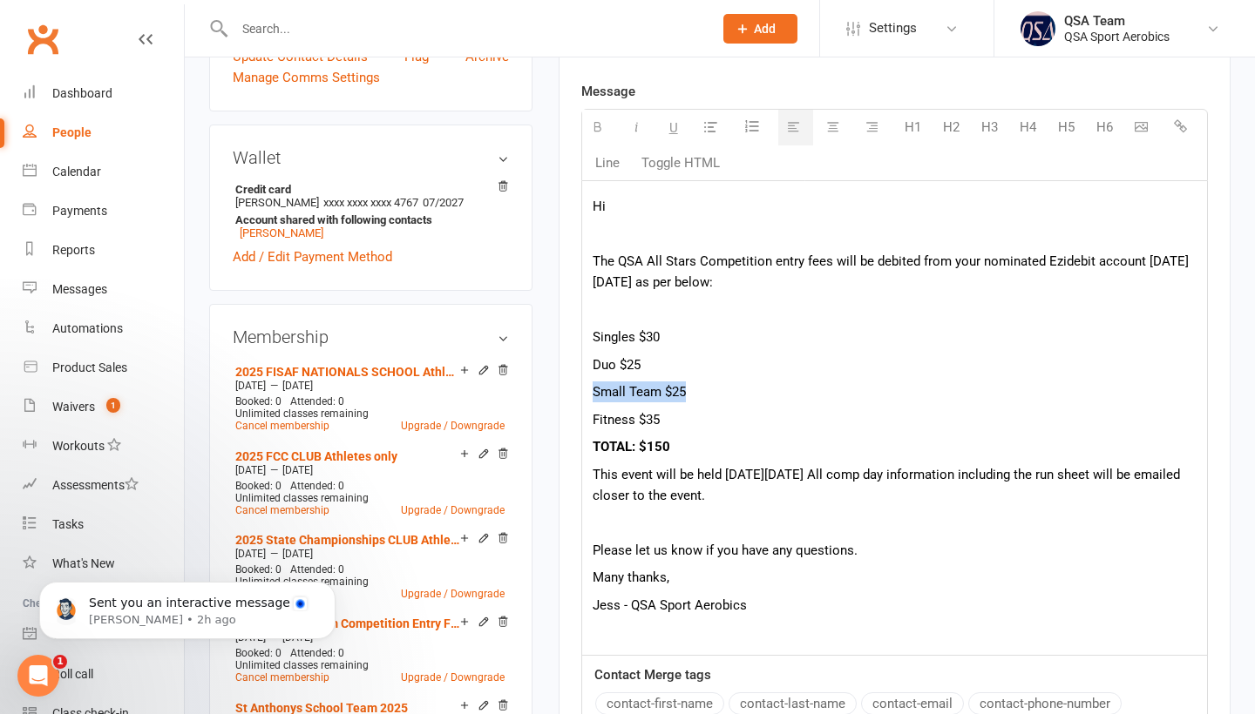
drag, startPoint x: 697, startPoint y: 399, endPoint x: 573, endPoint y: 399, distance: 123.7
click at [573, 399] on div "Activity Notes Comms Attendance Payments Waivers Tasks Automations Credit balan…" at bounding box center [895, 350] width 672 height 1304
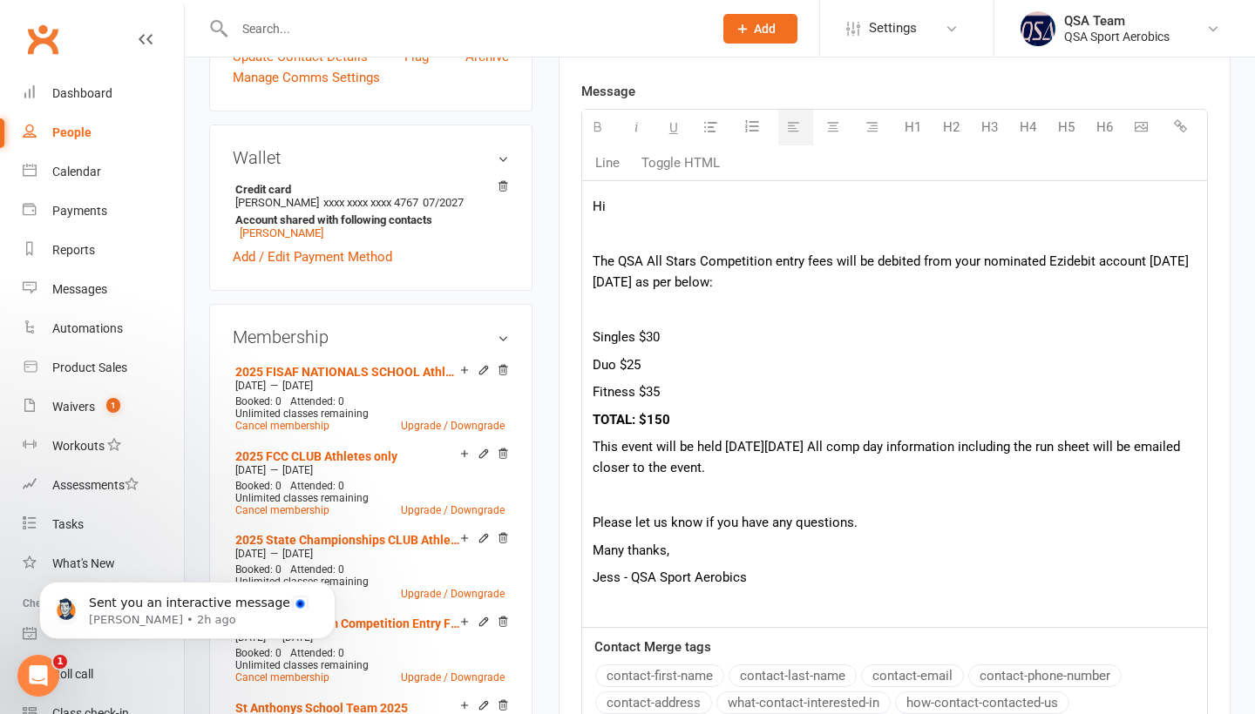
click at [691, 422] on p "TOTAL: $150" at bounding box center [894, 420] width 604 height 21
click at [874, 544] on div "Hi The QSA All Stars Competition entry fees will be debited from your nominated…" at bounding box center [894, 404] width 625 height 447
drag, startPoint x: 671, startPoint y: 423, endPoint x: 583, endPoint y: 335, distance: 125.1
click at [583, 335] on div "Hi The QSA All Stars Competition entry fees will be debited from your nominated…" at bounding box center [894, 404] width 625 height 447
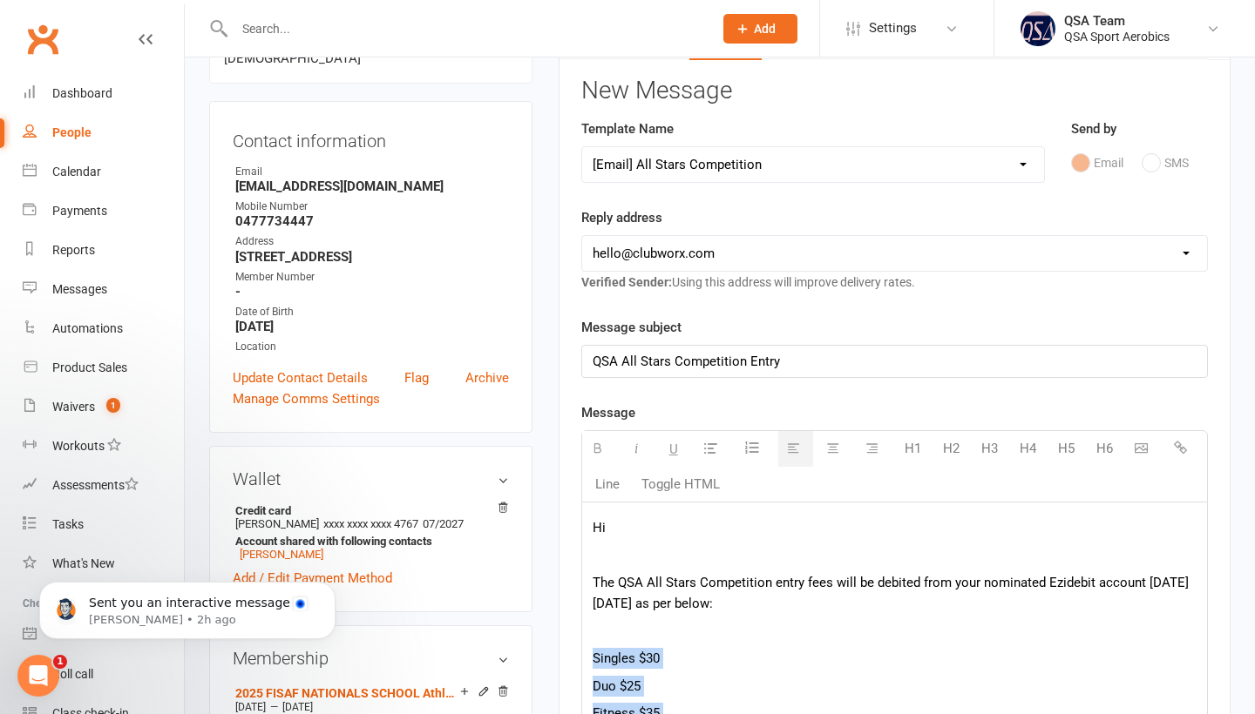
scroll to position [200, 0]
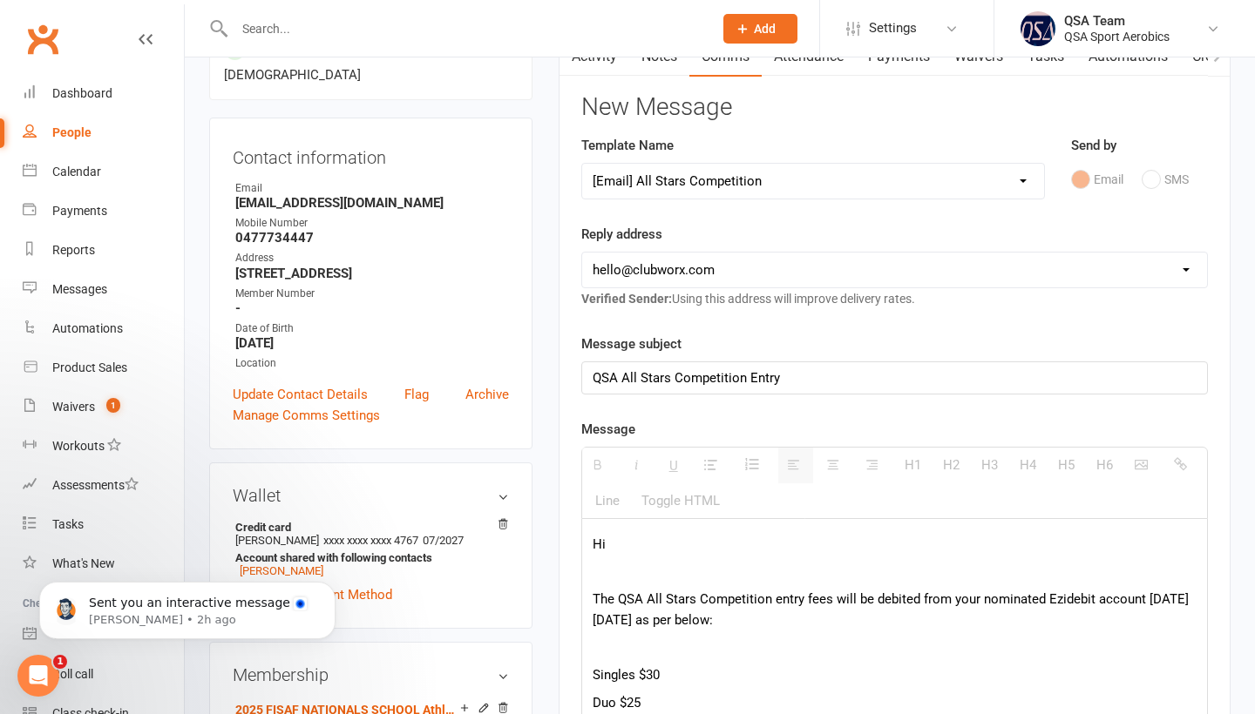
select select "19"
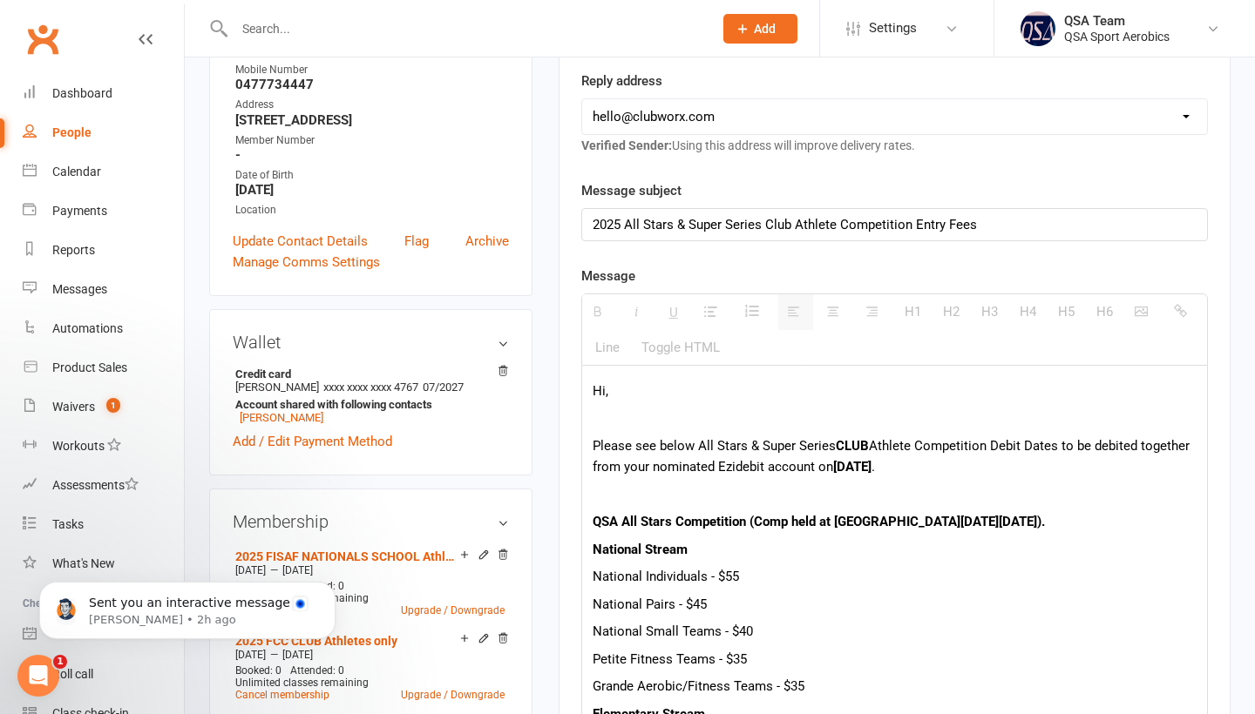
scroll to position [391, 0]
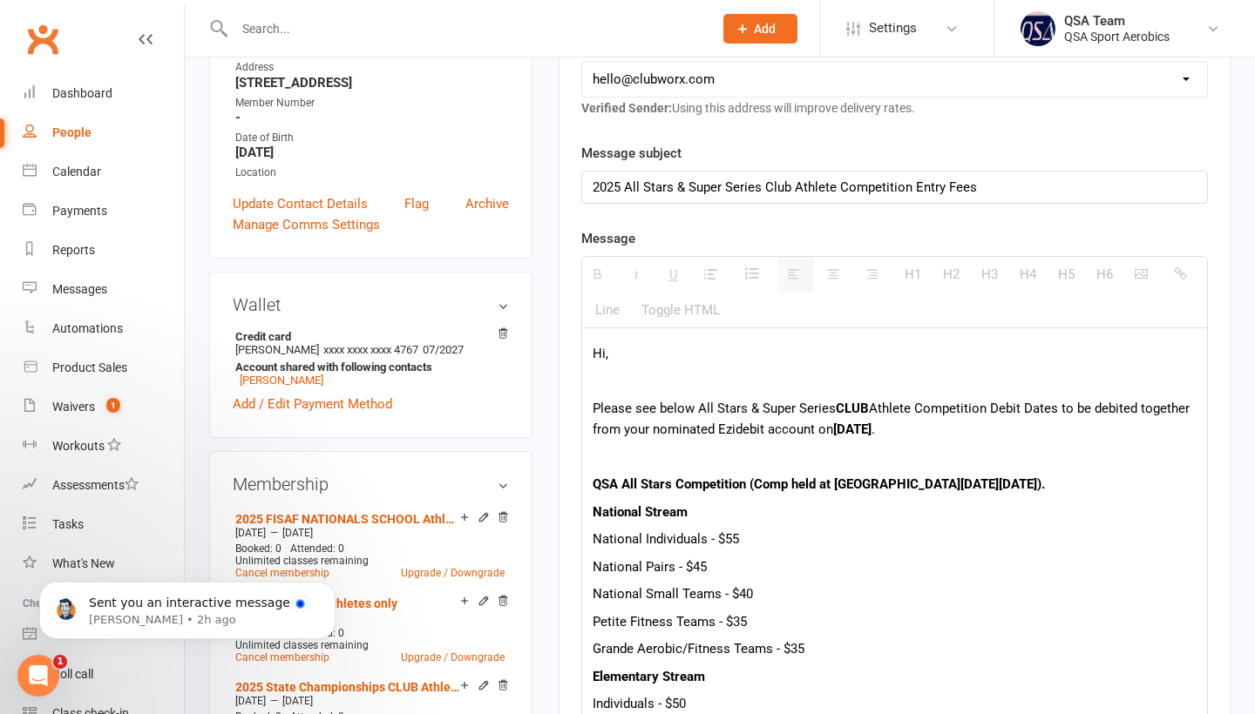
click at [748, 571] on p "National Pairs - $45" at bounding box center [894, 567] width 604 height 21
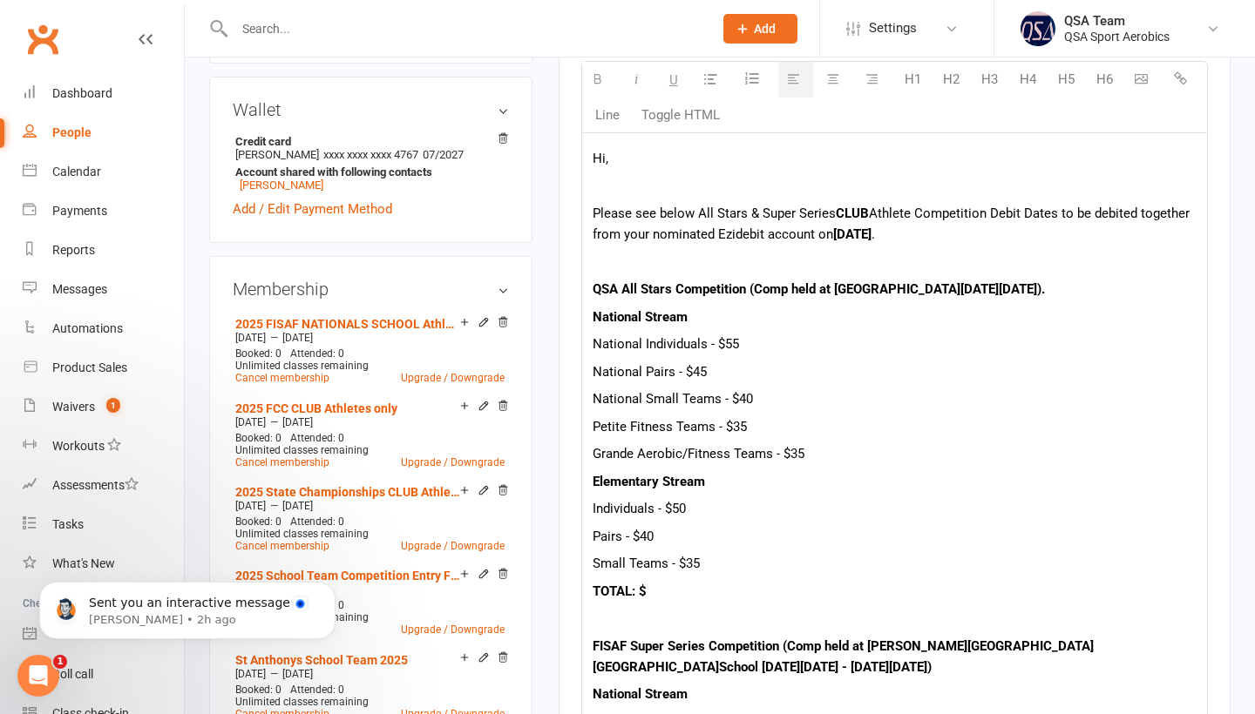
scroll to position [585, 0]
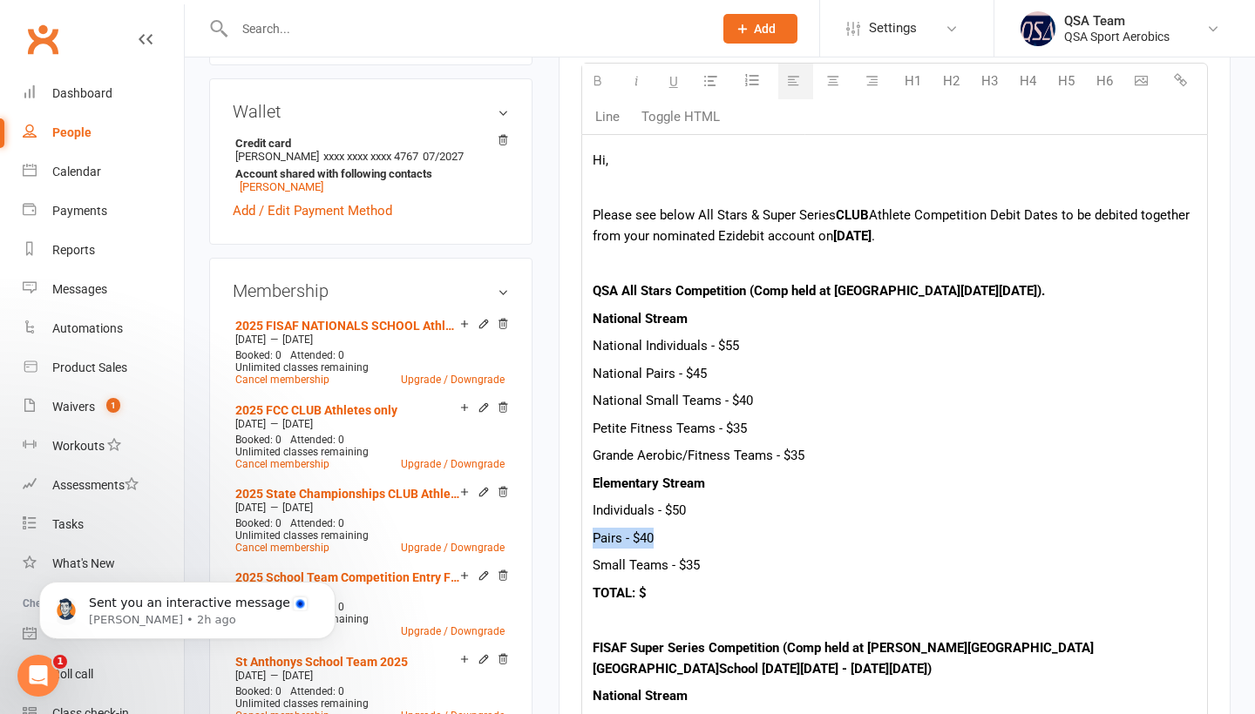
drag, startPoint x: 660, startPoint y: 545, endPoint x: 570, endPoint y: 544, distance: 89.7
click at [569, 544] on div "Activity Notes Comms Attendance Payments Waivers Tasks Automations Credit balan…" at bounding box center [895, 664] width 672 height 2026
click at [736, 576] on p "Small Teams - $35" at bounding box center [894, 565] width 604 height 21
drag, startPoint x: 724, startPoint y: 572, endPoint x: 563, endPoint y: 572, distance: 161.2
click at [563, 572] on div "Activity Notes Comms Attendance Payments Waivers Tasks Automations Credit balan…" at bounding box center [895, 664] width 672 height 2026
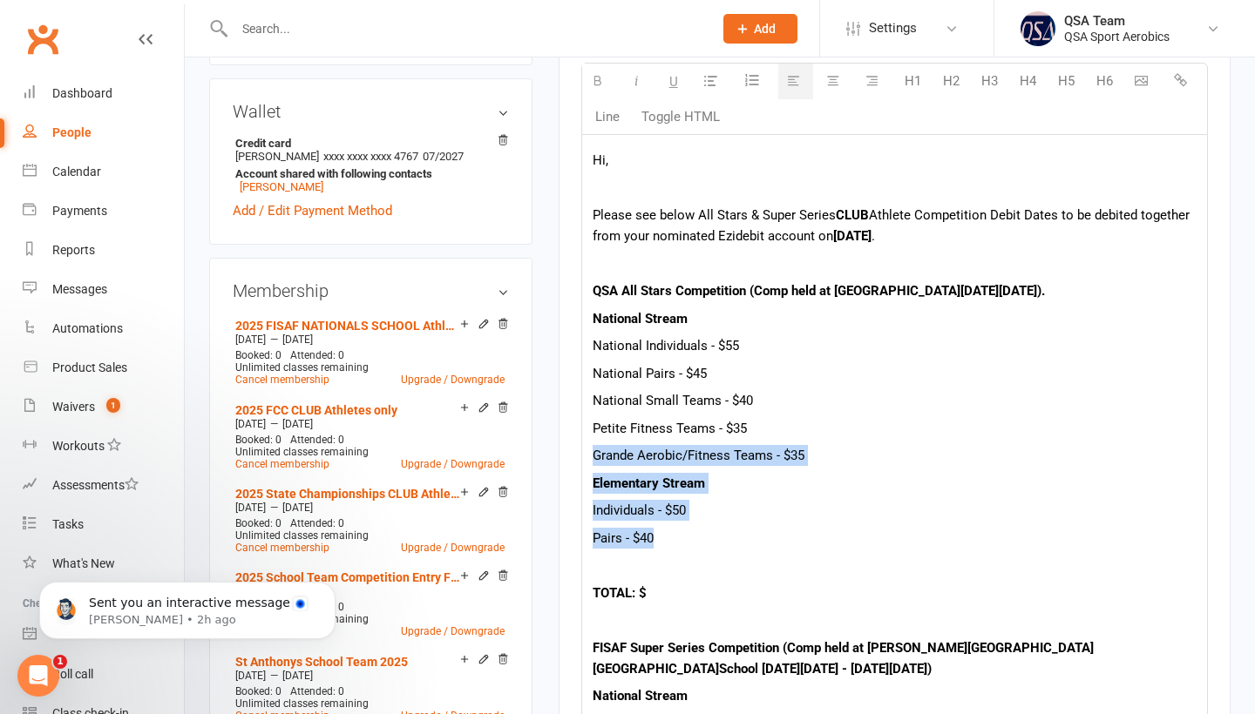
drag, startPoint x: 697, startPoint y: 537, endPoint x: 582, endPoint y: 458, distance: 139.2
copy div "Grande Aerobic/Fitness Teams - $35 Elementary Stream Individuals - $50 Pairs - …"
